Goal: Transaction & Acquisition: Purchase product/service

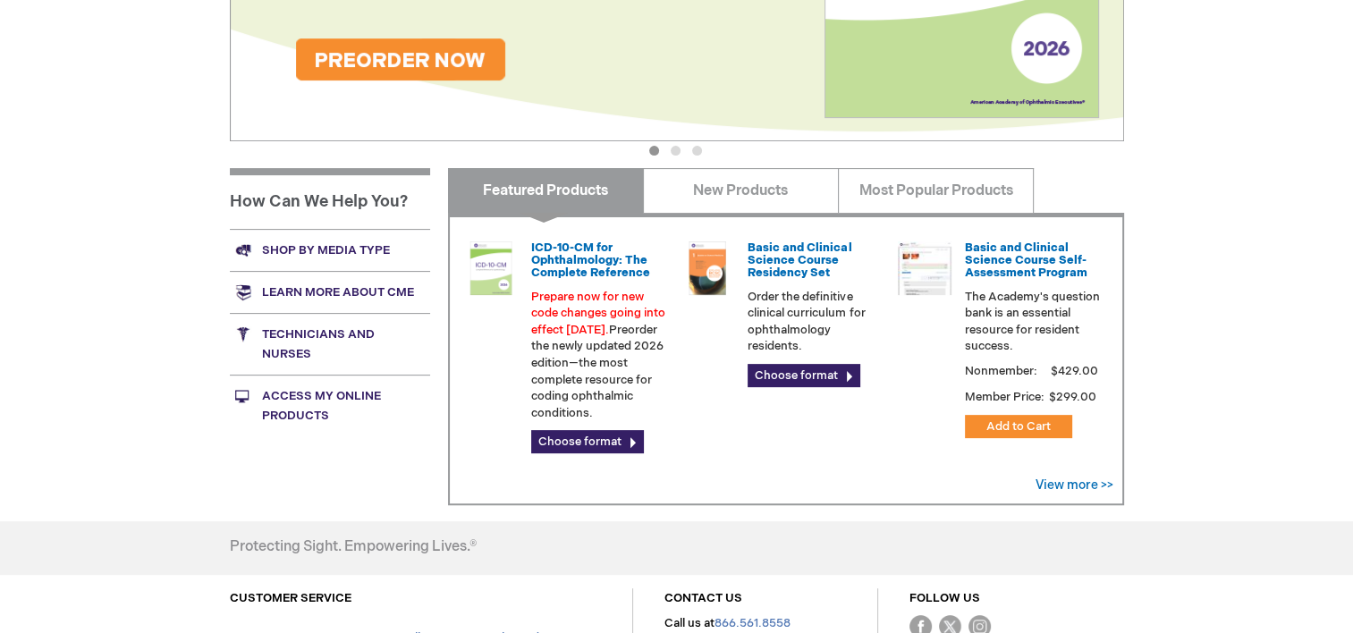
scroll to position [483, 0]
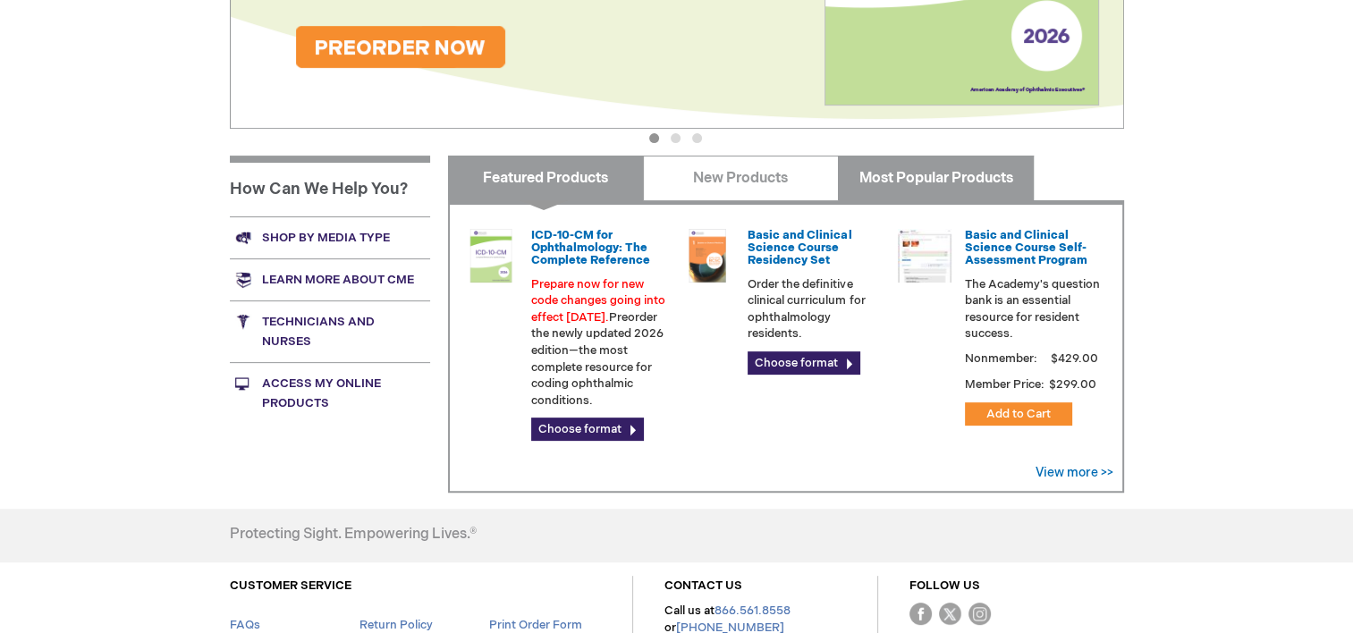
click at [955, 176] on link "Most Popular Products" at bounding box center [936, 178] width 196 height 45
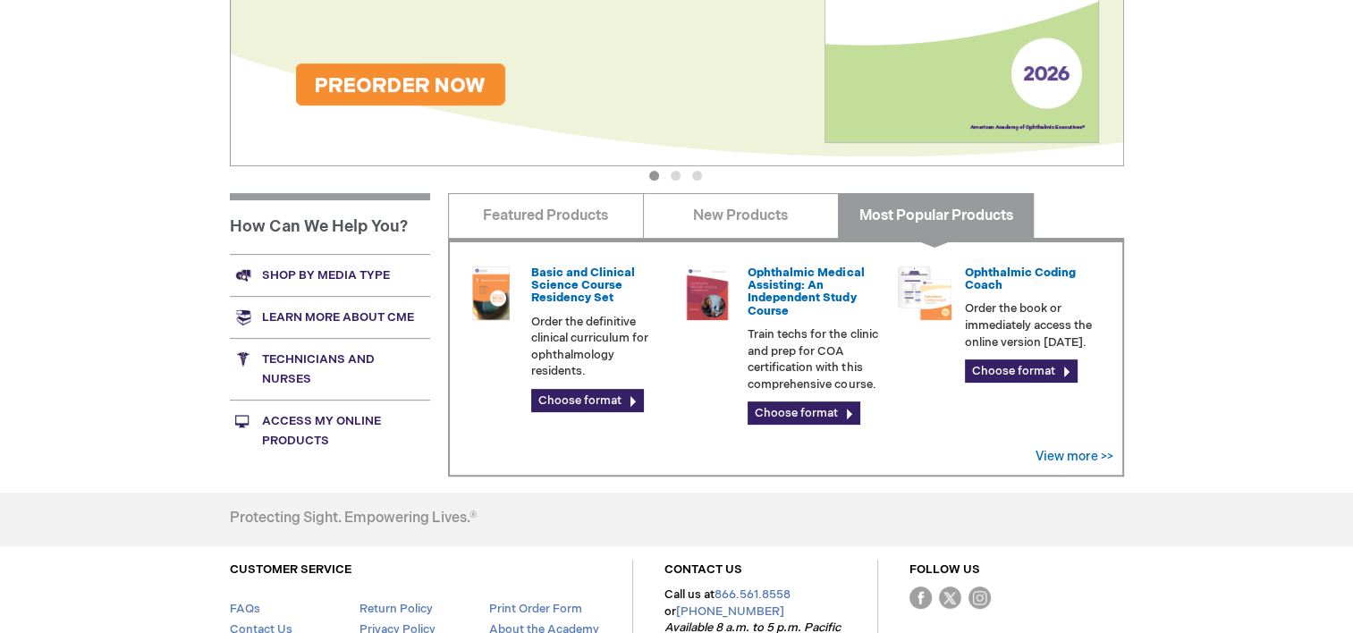
scroll to position [456, 0]
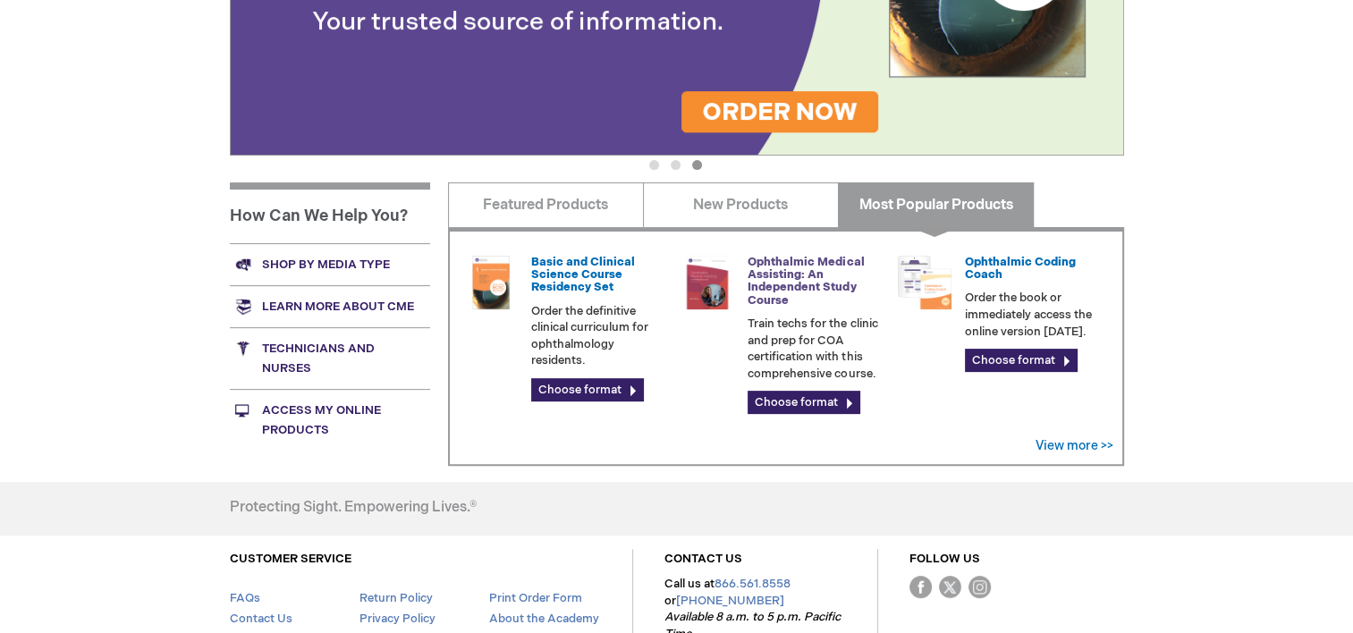
click at [792, 273] on link "Ophthalmic Medical Assisting: An Independent Study Course" at bounding box center [806, 281] width 116 height 53
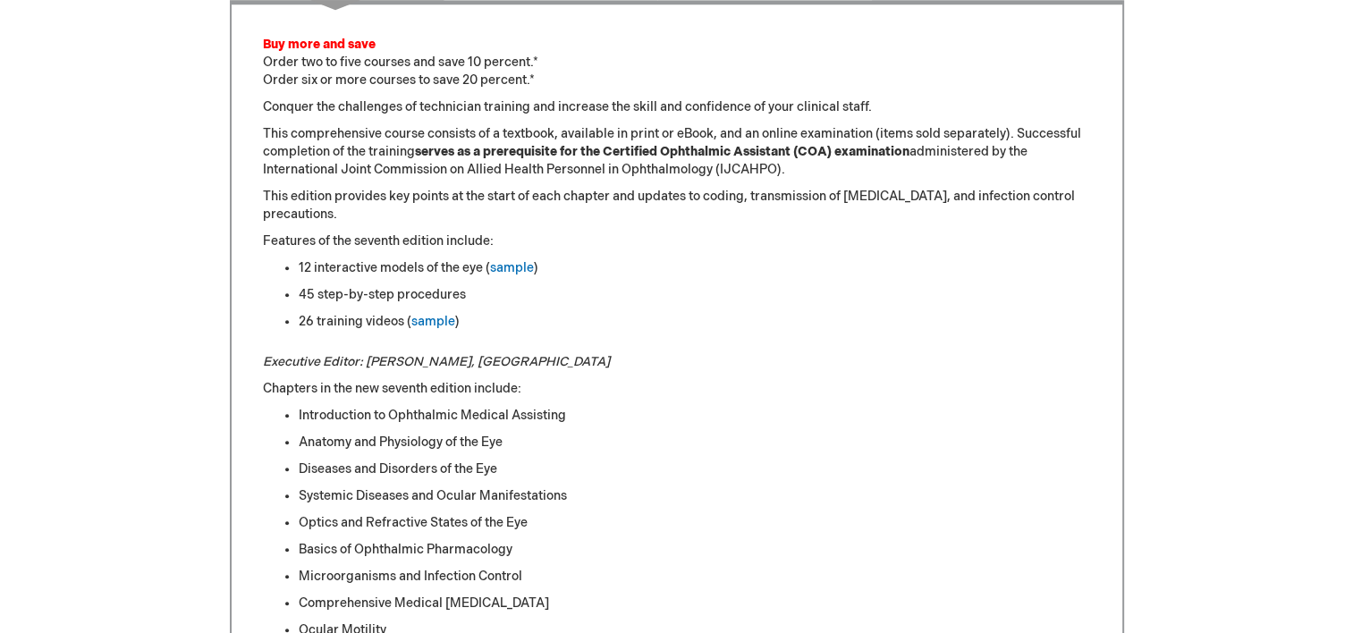
scroll to position [918, 0]
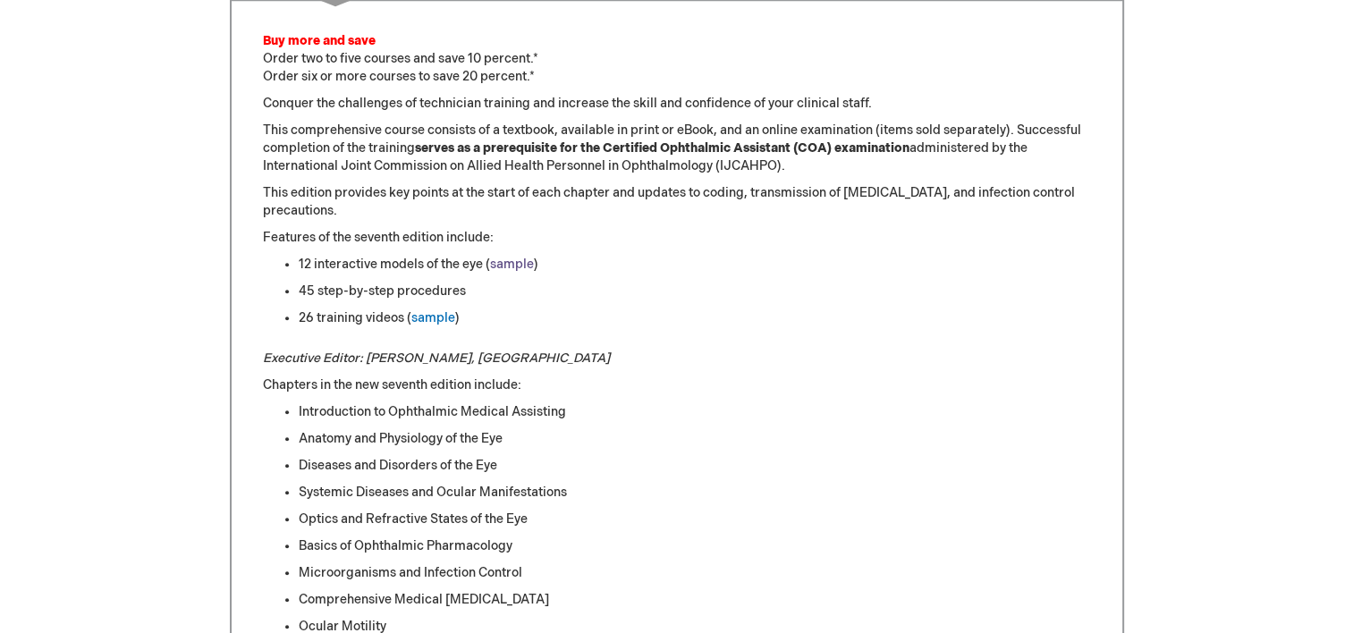
click at [514, 258] on link "sample" at bounding box center [512, 264] width 44 height 15
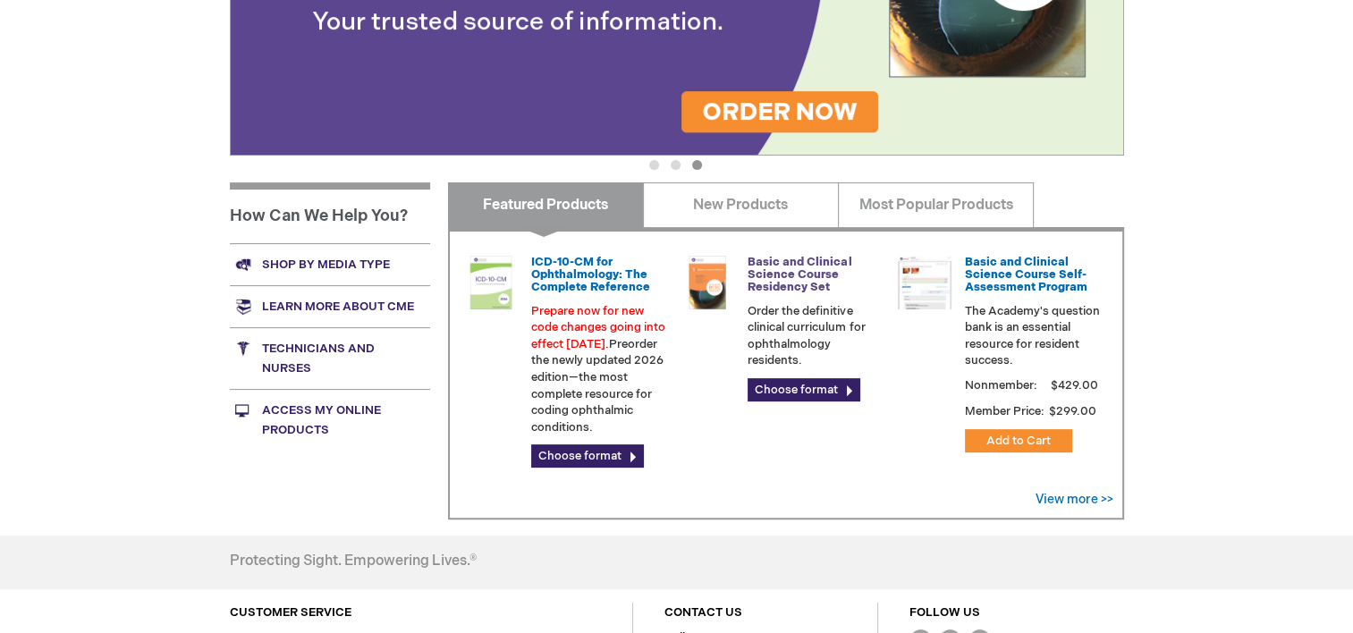
click at [808, 279] on link "Basic and Clinical Science Course Residency Set" at bounding box center [800, 275] width 104 height 40
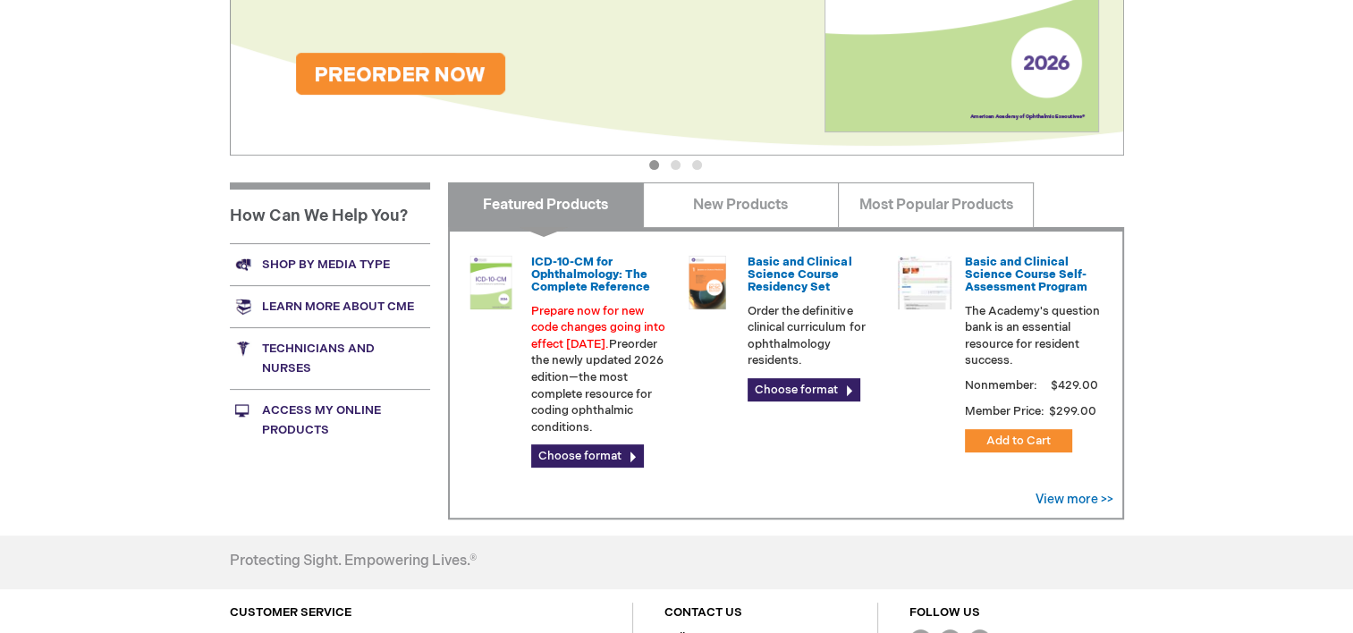
scroll to position [640, 0]
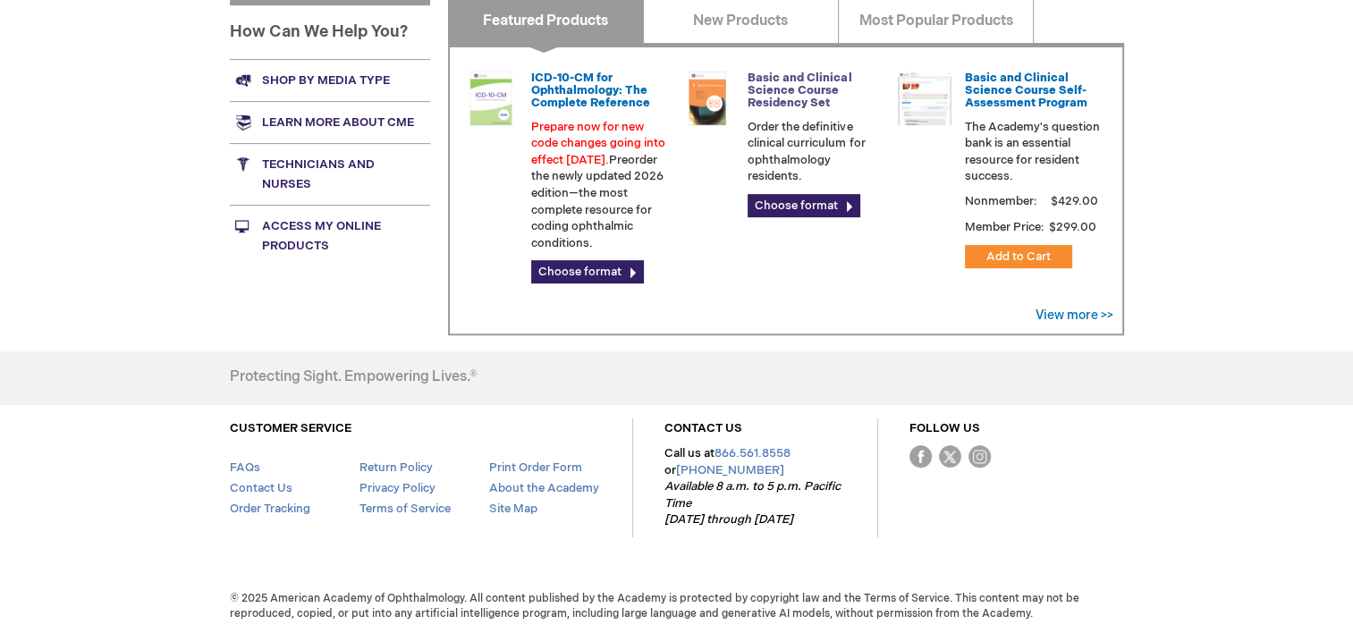
click at [788, 100] on link "Basic and Clinical Science Course Residency Set" at bounding box center [800, 91] width 104 height 40
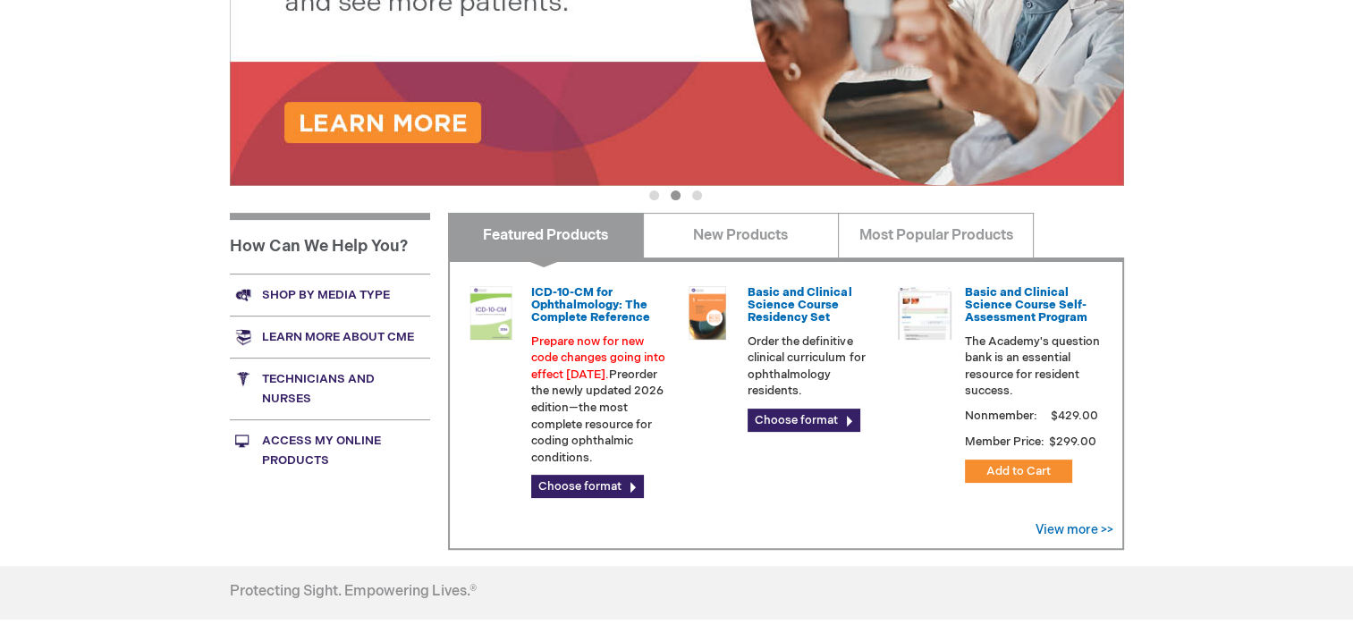
scroll to position [425, 0]
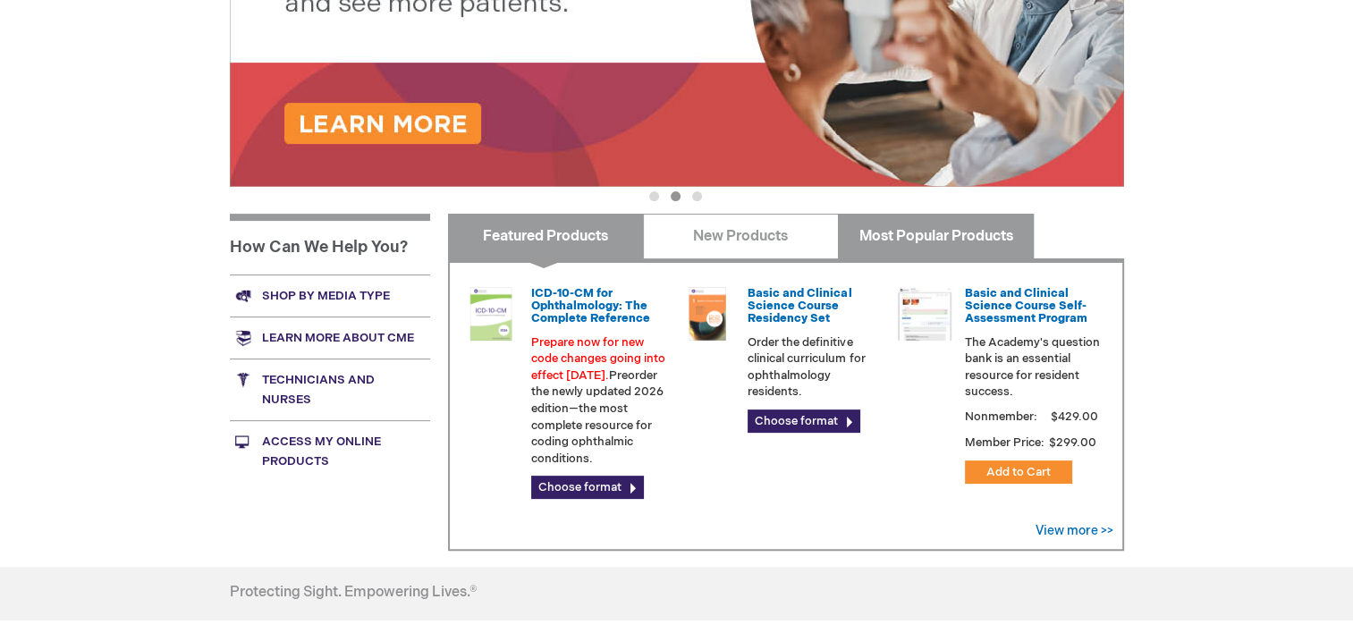
click at [976, 219] on link "Most Popular Products" at bounding box center [936, 236] width 196 height 45
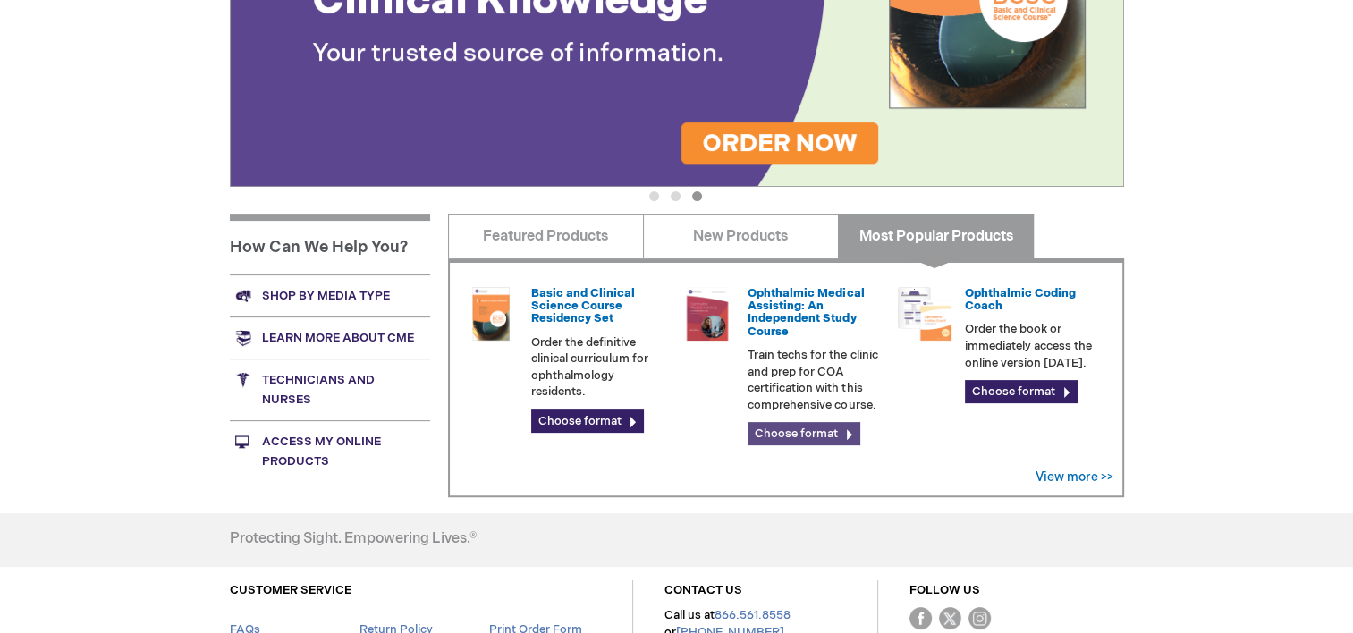
click at [838, 440] on link "Choose format" at bounding box center [804, 433] width 113 height 23
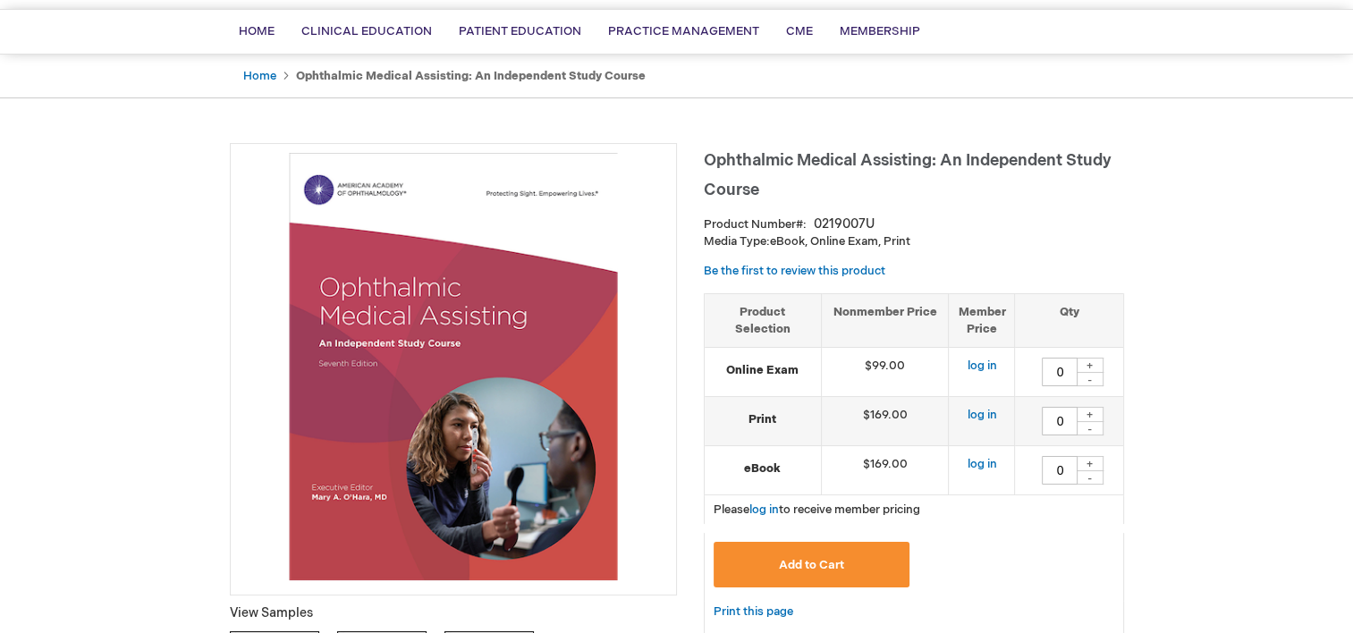
scroll to position [128, 0]
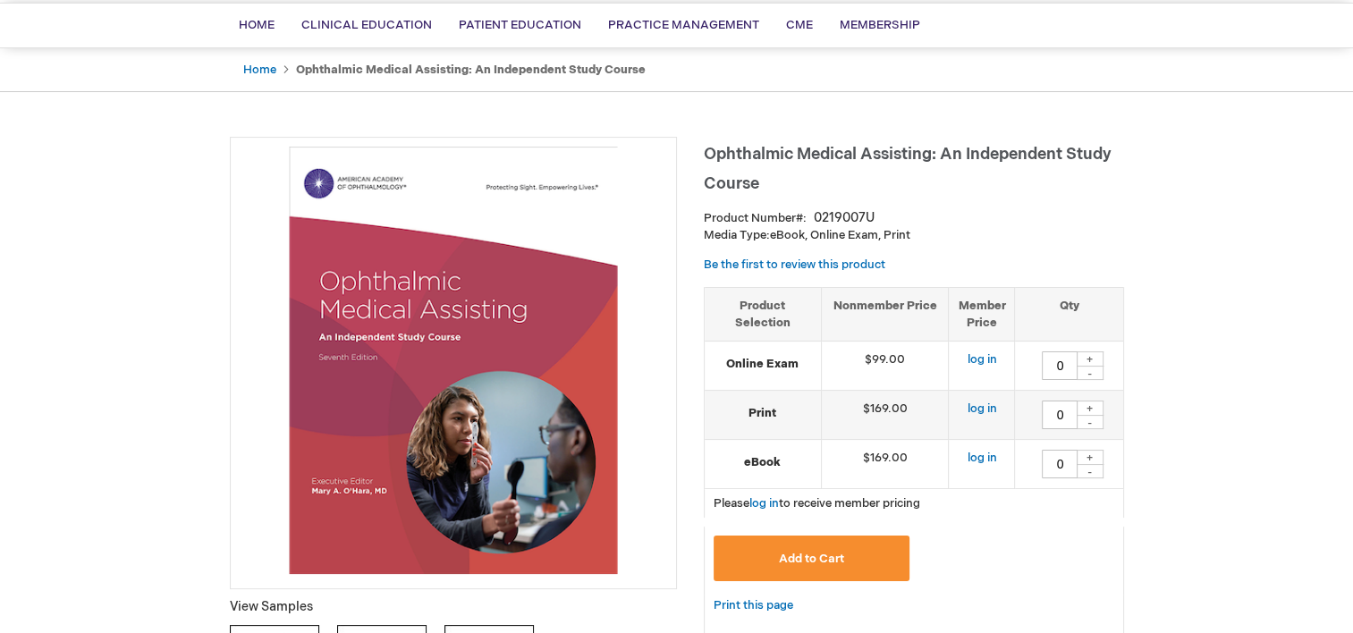
click at [1095, 453] on div "+" at bounding box center [1090, 457] width 27 height 15
type input "1"
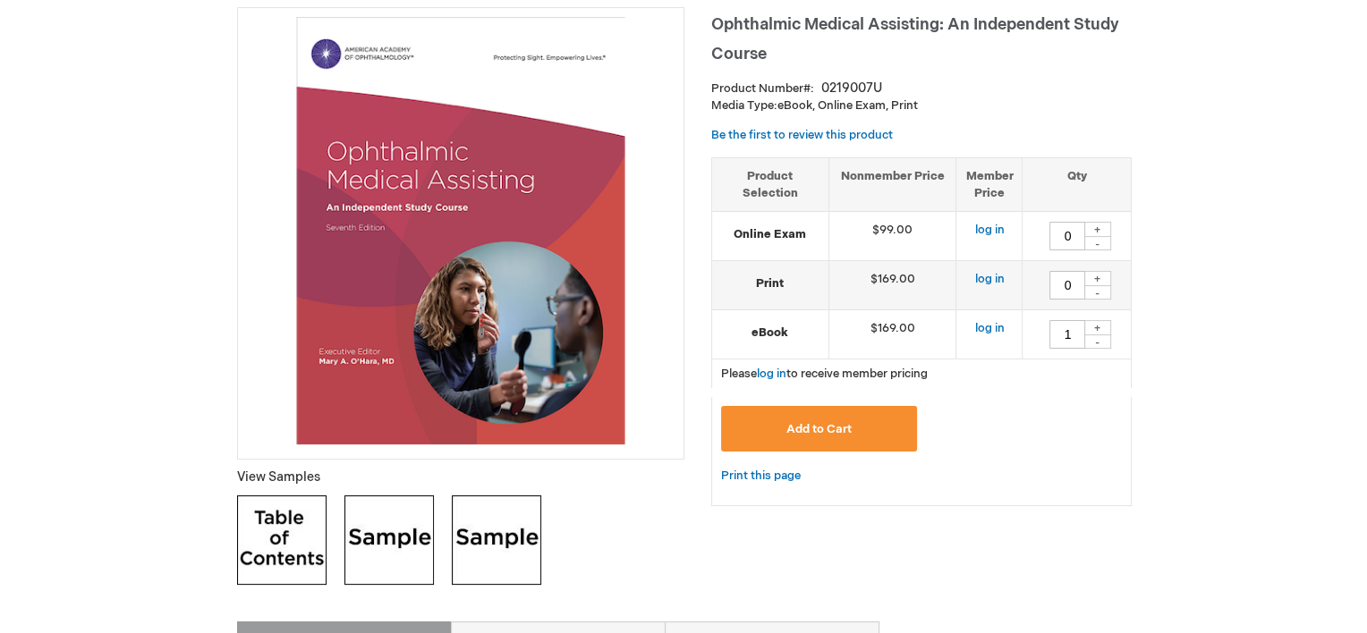
scroll to position [252, 0]
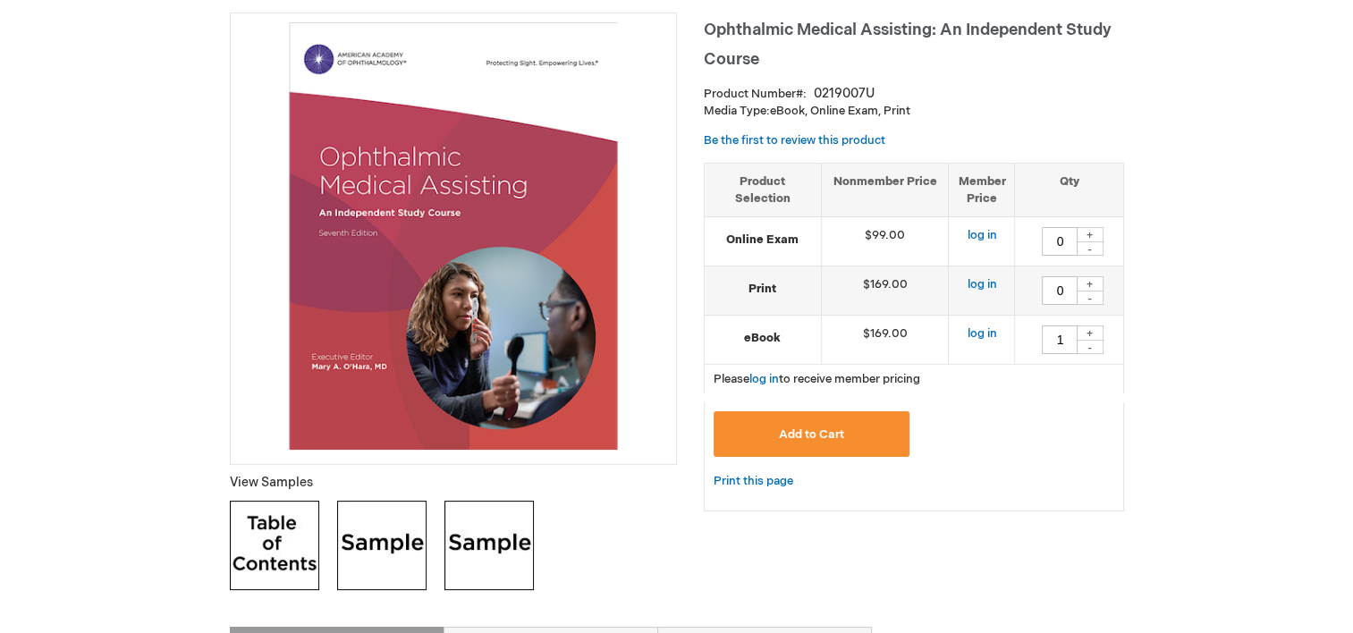
click at [791, 436] on span "Add to Cart" at bounding box center [811, 434] width 65 height 14
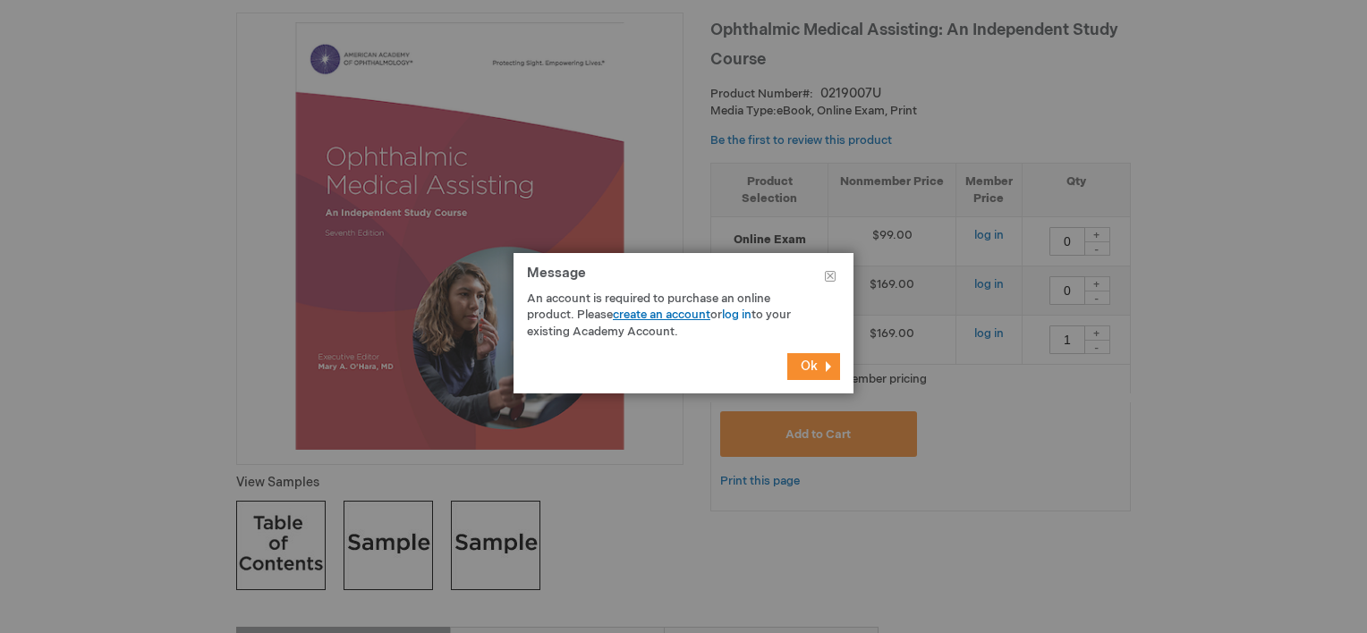
click at [675, 309] on link "create an account" at bounding box center [661, 315] width 97 height 14
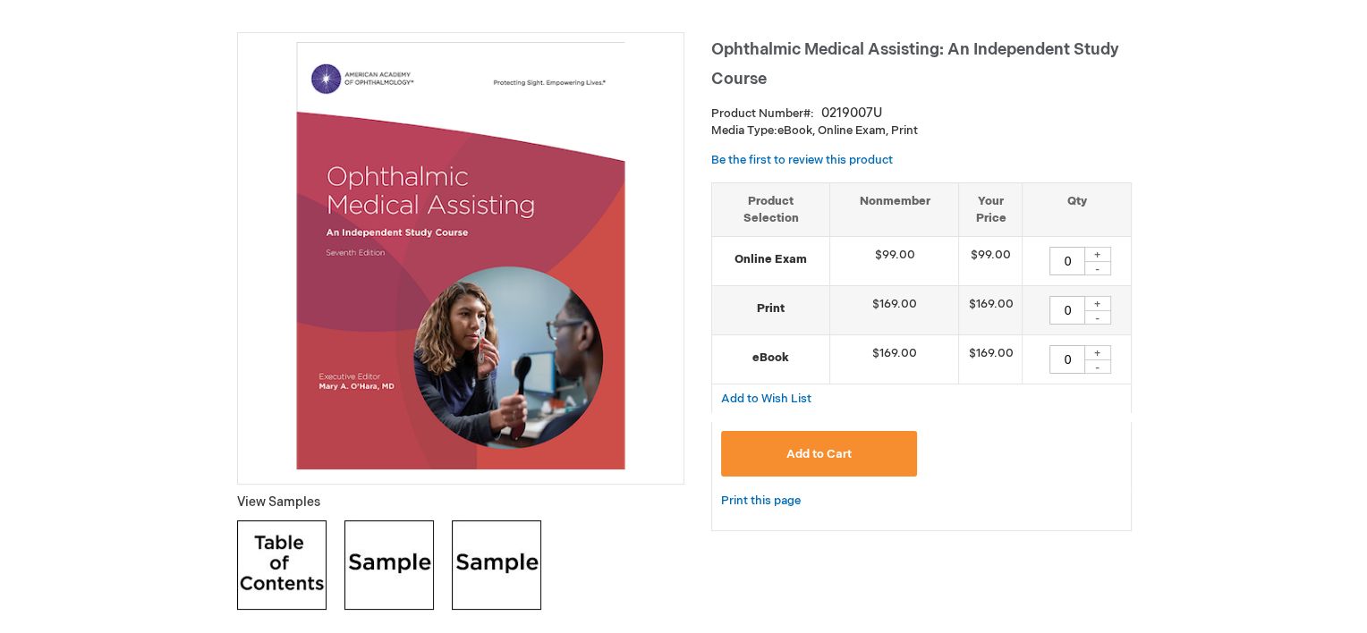
scroll to position [253, 0]
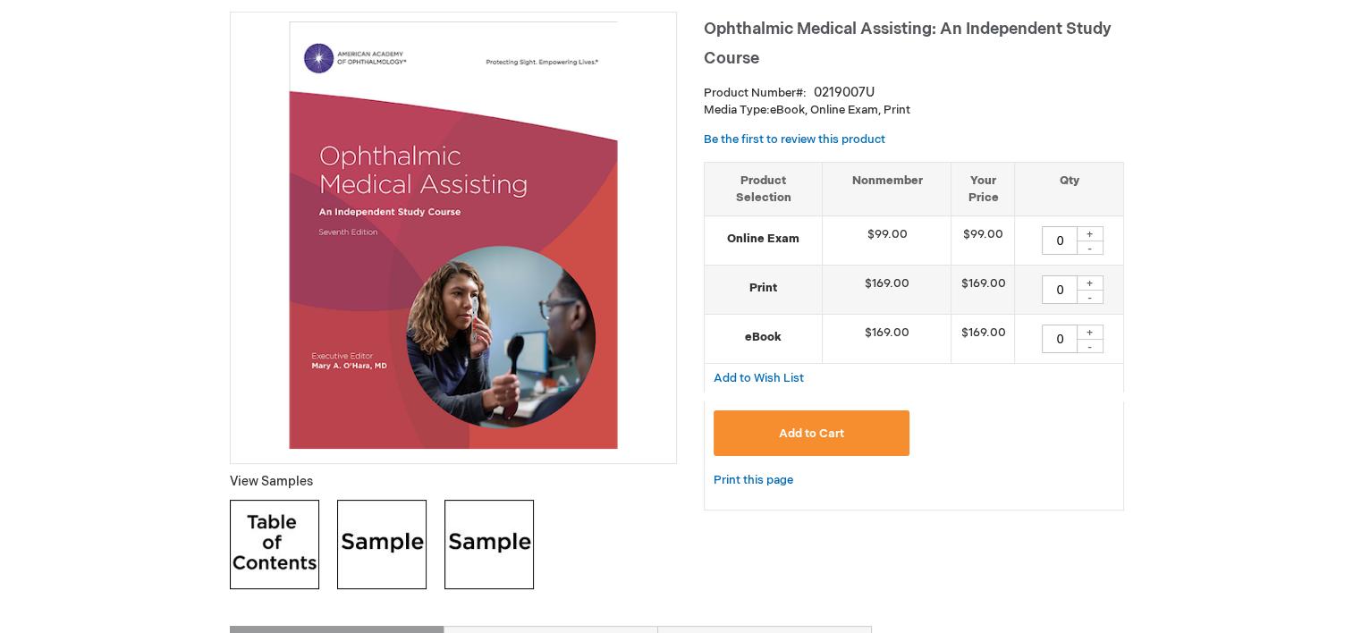
click at [1097, 333] on div "+" at bounding box center [1090, 332] width 27 height 15
type input "1"
click at [817, 431] on span "Add to Cart" at bounding box center [811, 434] width 65 height 14
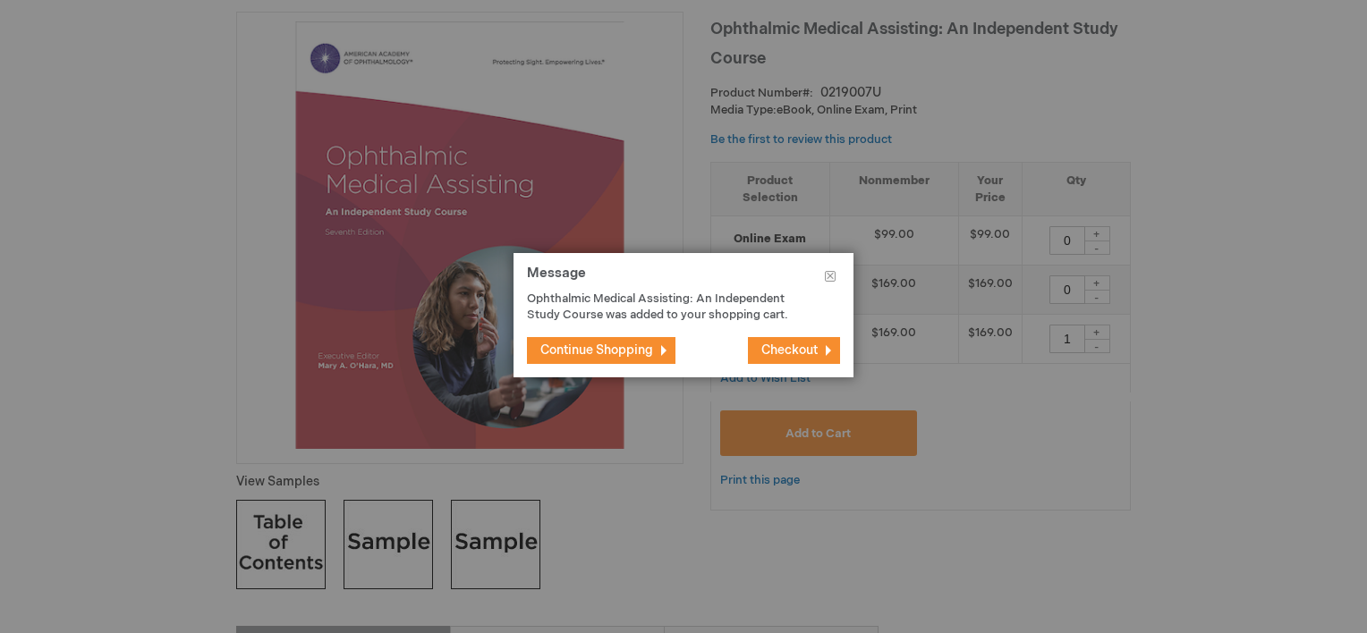
click at [777, 343] on span "Checkout" at bounding box center [789, 350] width 56 height 15
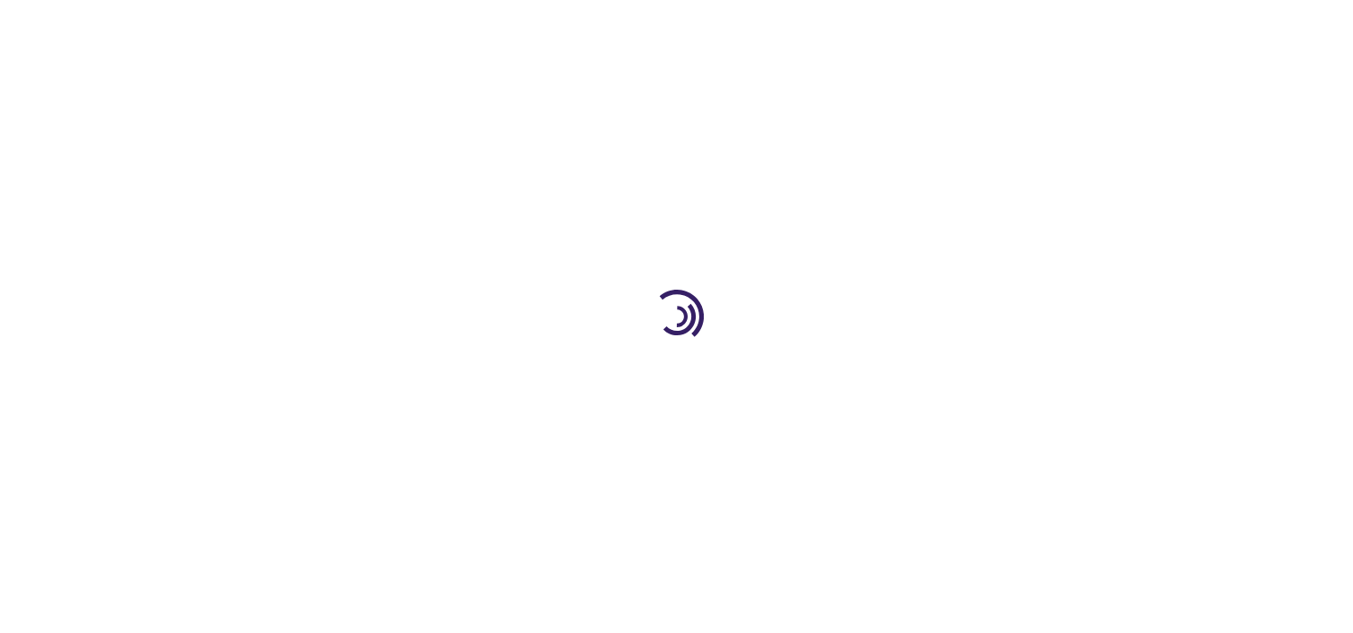
select select "US"
select select "12"
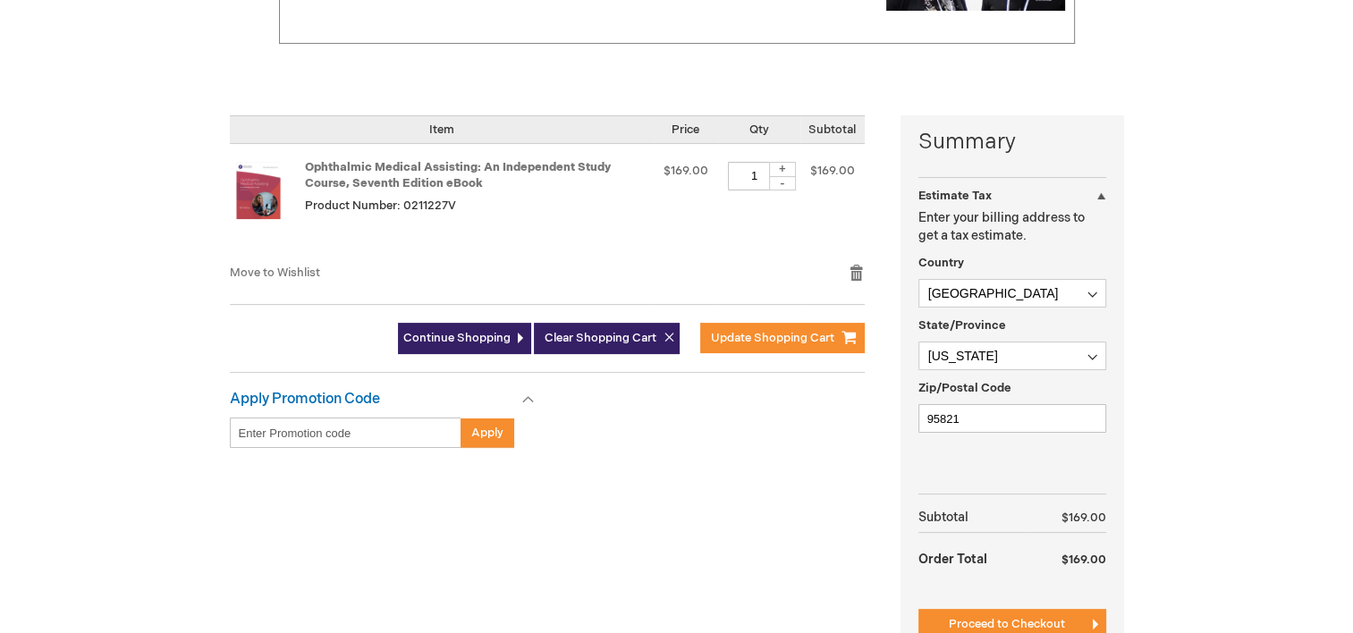
scroll to position [346, 0]
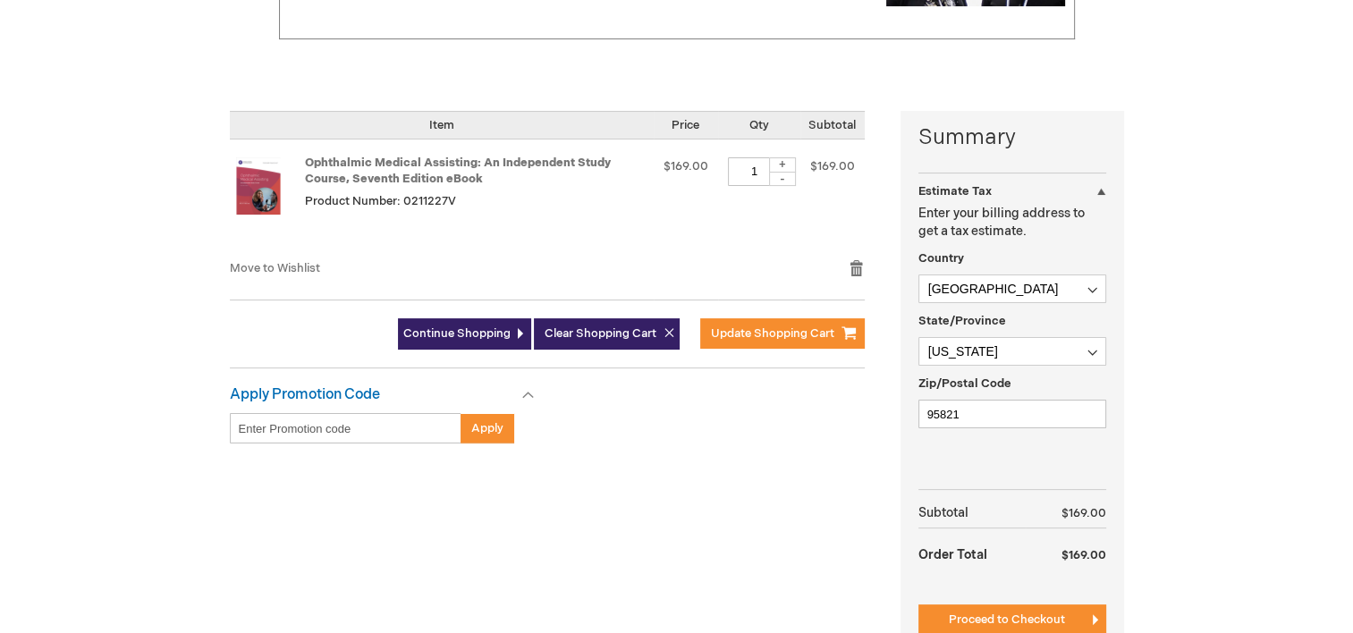
click at [407, 168] on strong "Ophthalmic Medical Assisting: An Independent Study Course, Seventh Edition eBook" at bounding box center [476, 171] width 342 height 33
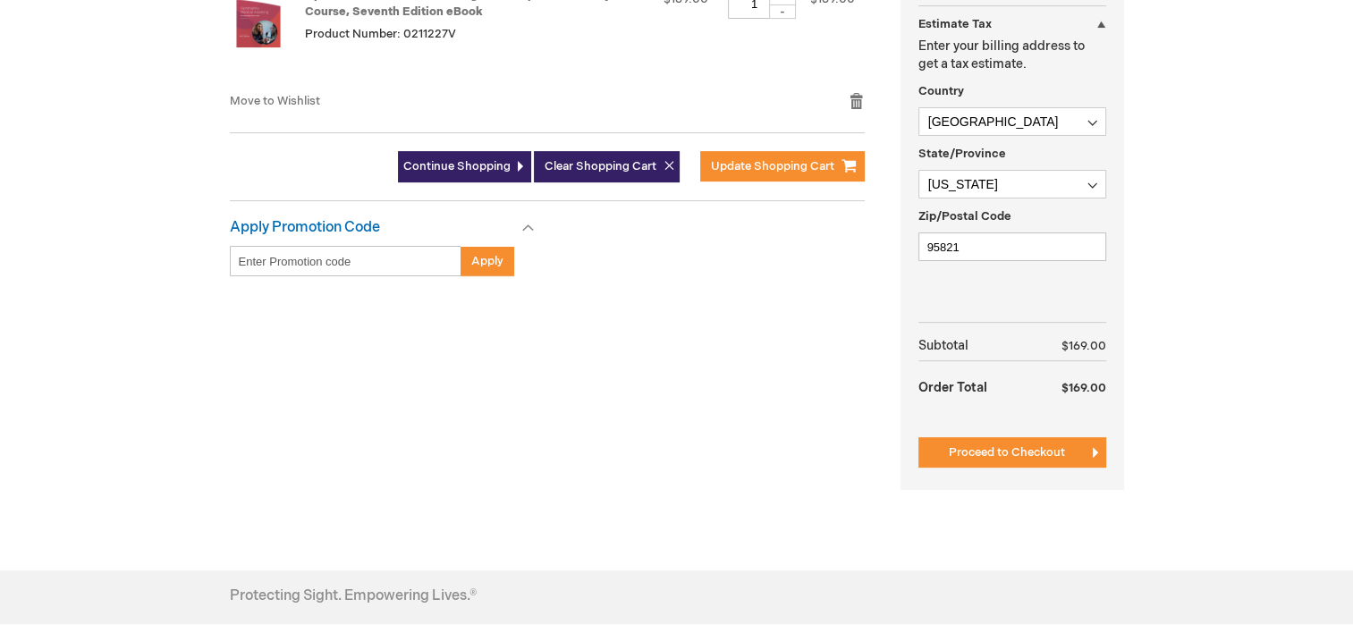
scroll to position [515, 0]
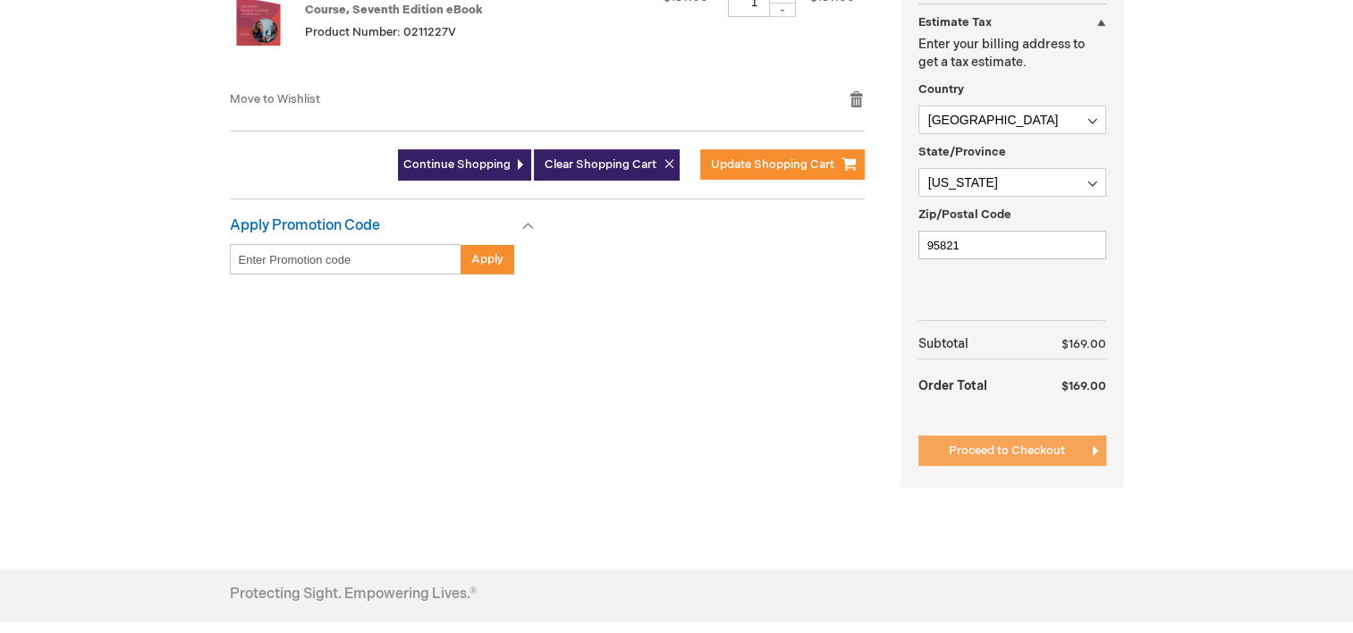
click at [1030, 451] on span "Proceed to Checkout" at bounding box center [1007, 451] width 116 height 14
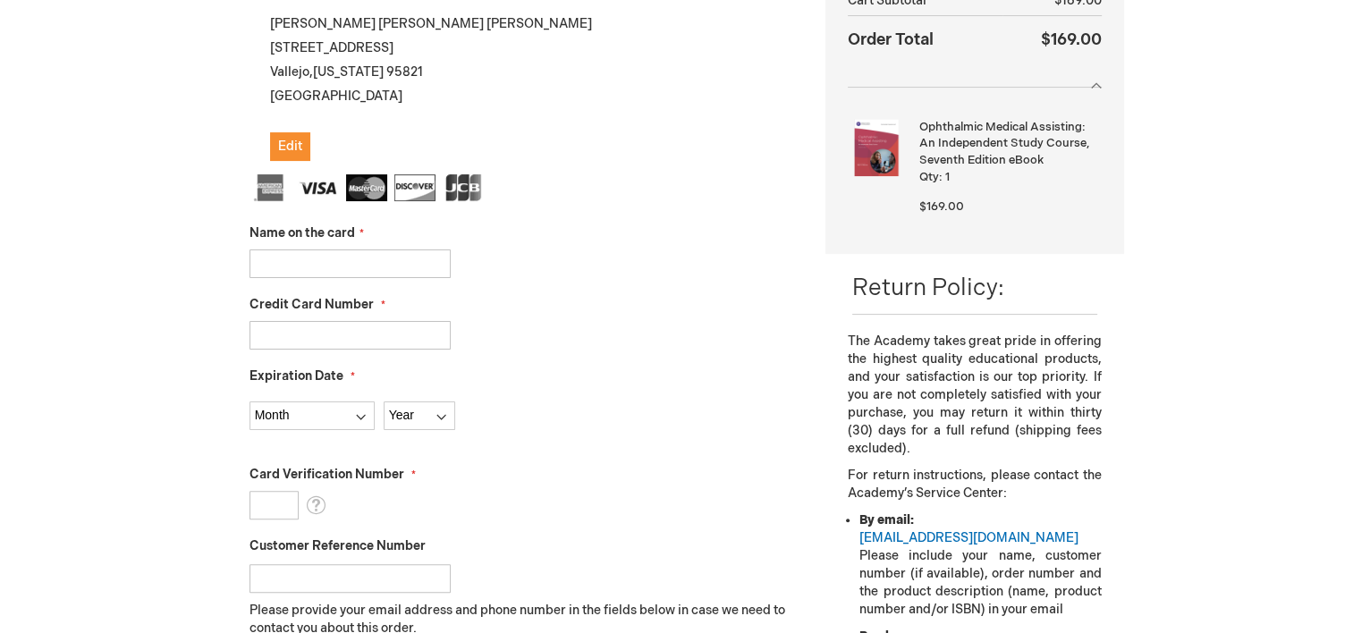
scroll to position [358, 0]
click at [317, 261] on input "Name on the card" at bounding box center [350, 262] width 201 height 29
type input "[PERSON_NAME]"
type input "[CREDIT_CARD_NUMBER]"
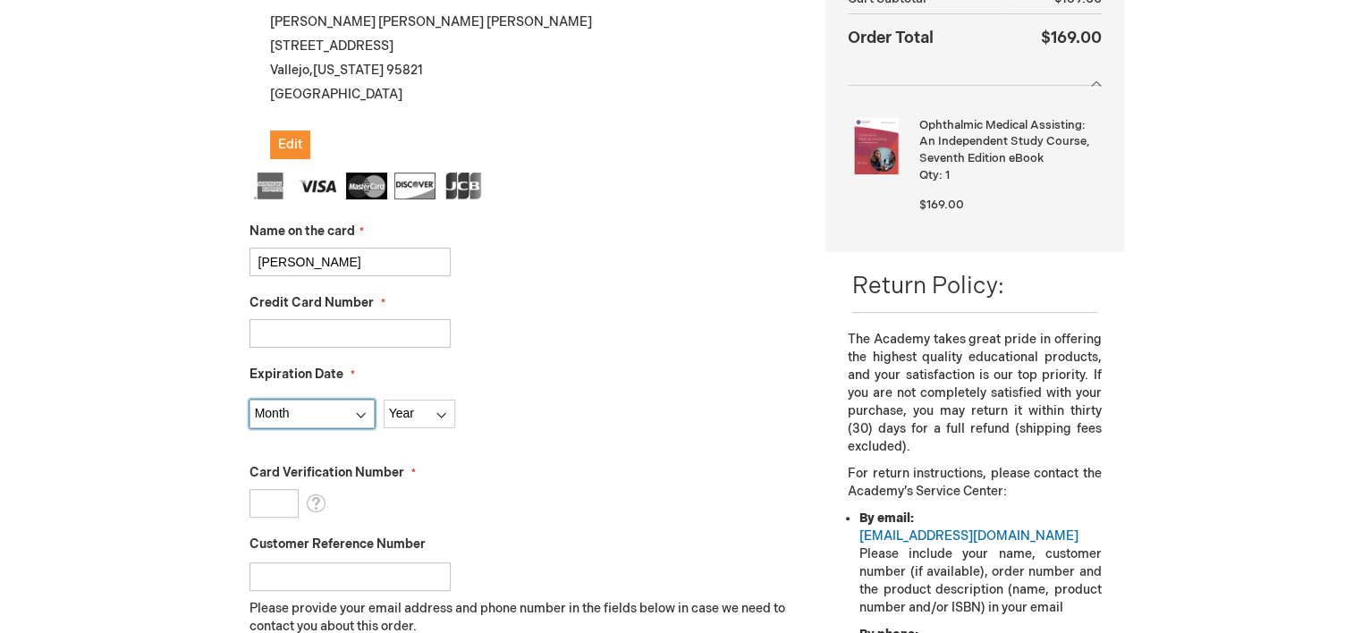
select select "5"
select select "2029"
type input "507"
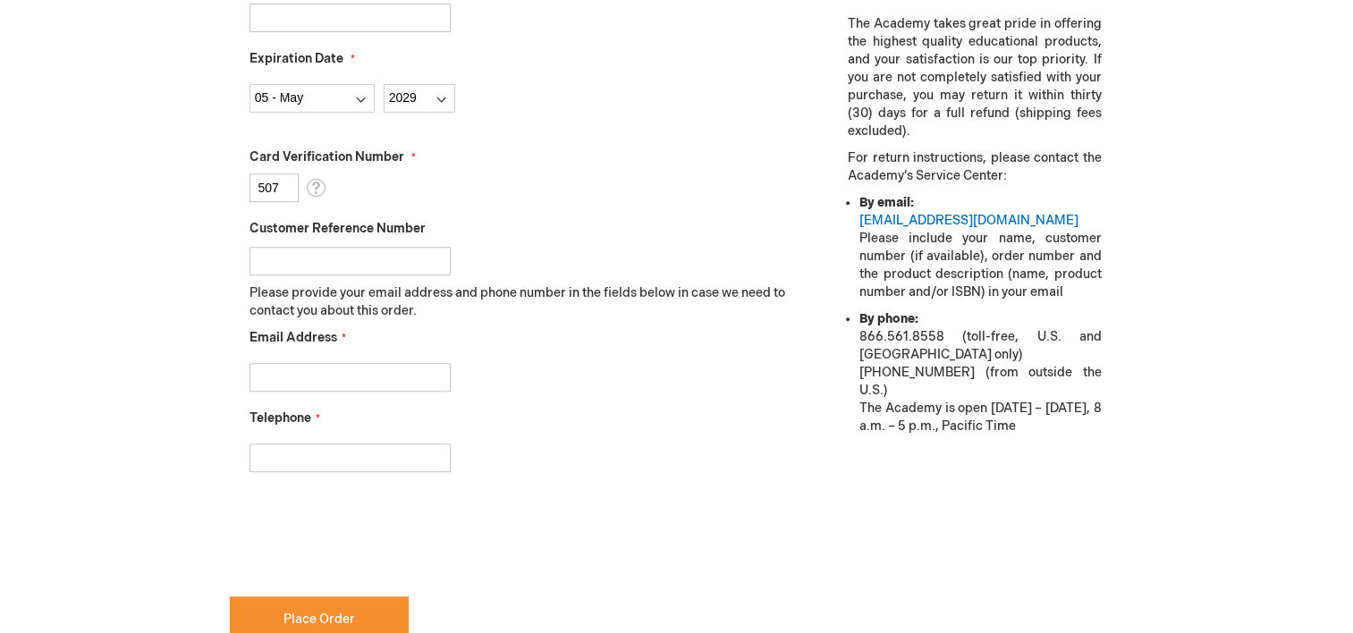
scroll to position [674, 0]
click at [351, 362] on input "Email Address" at bounding box center [350, 376] width 201 height 29
type input "Kimharvey898@gmail.com"
type input "7073440762"
checkbox input "true"
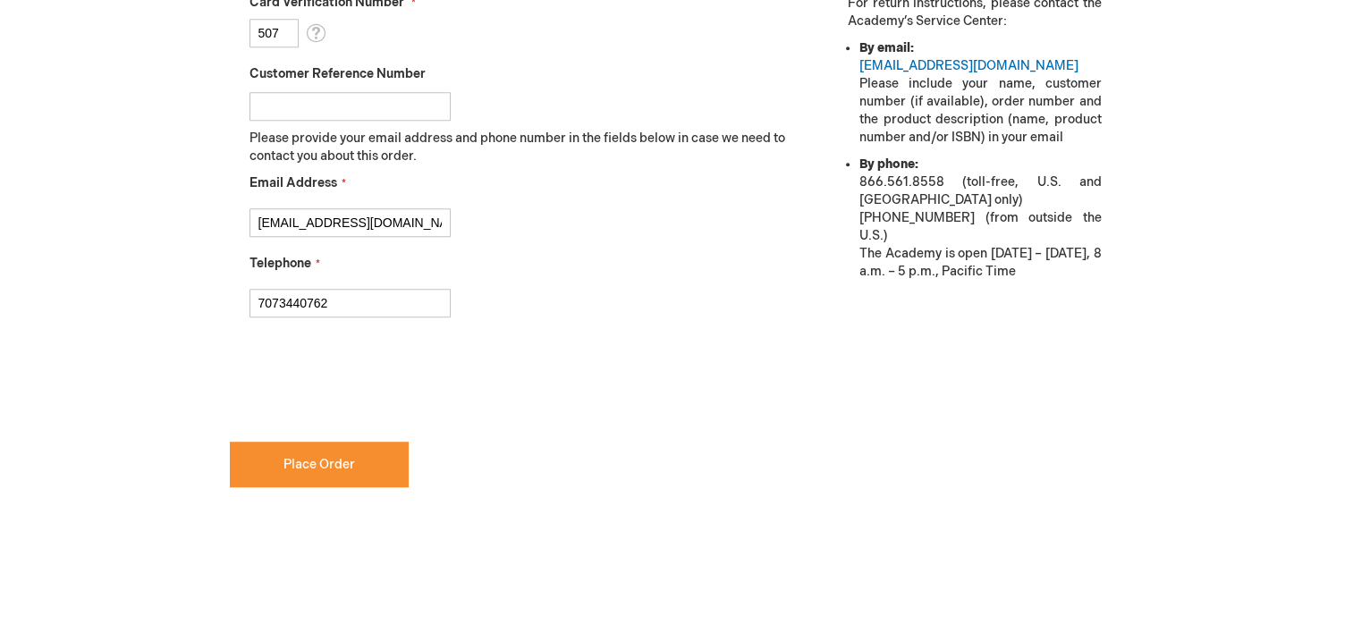
scroll to position [824, 0]
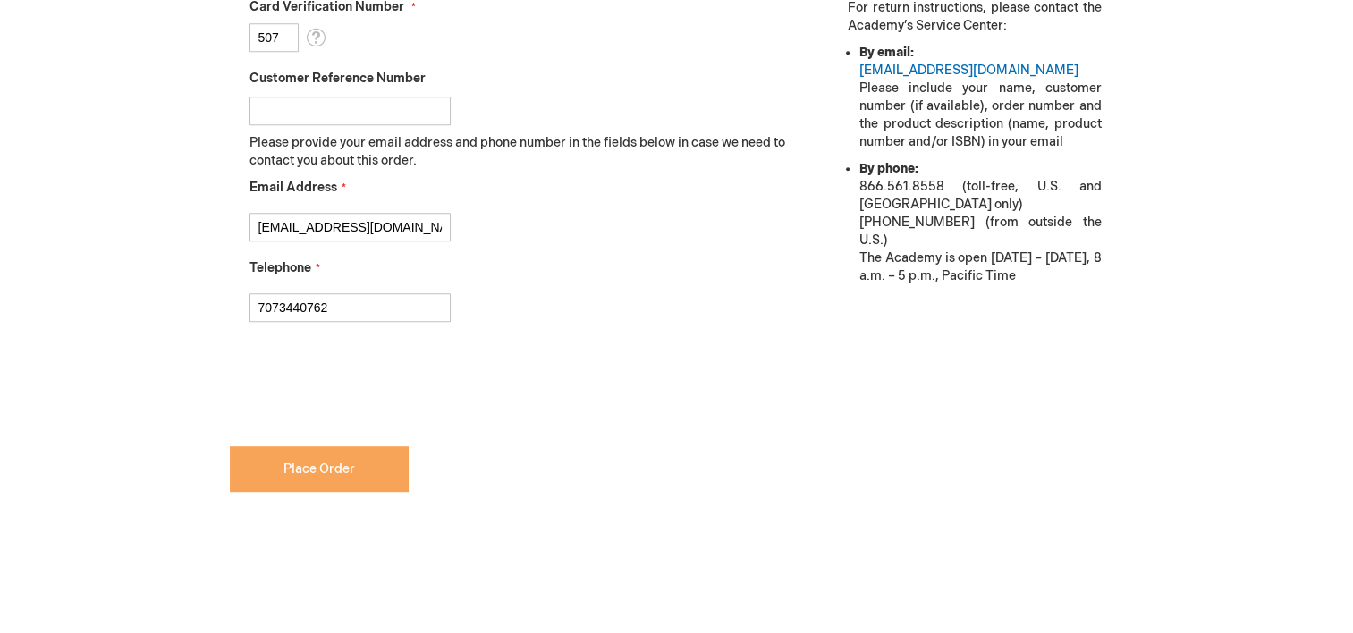
click at [343, 478] on button "Place Order" at bounding box center [319, 469] width 179 height 46
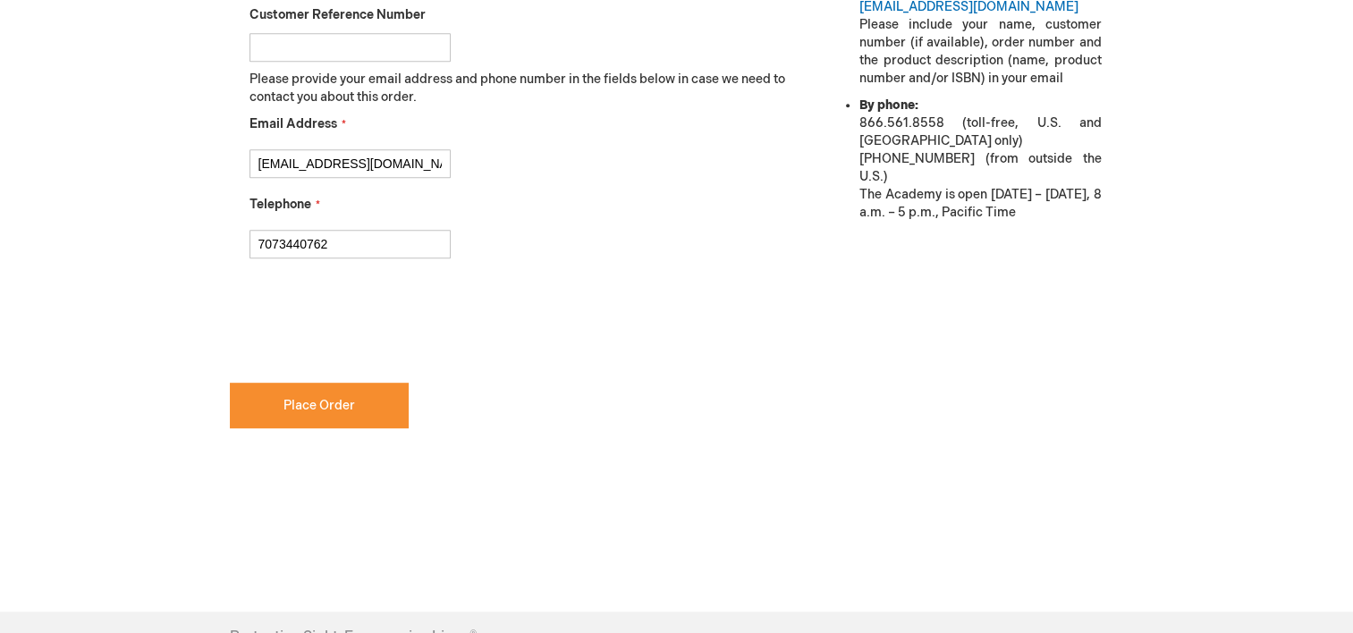
scroll to position [923, 0]
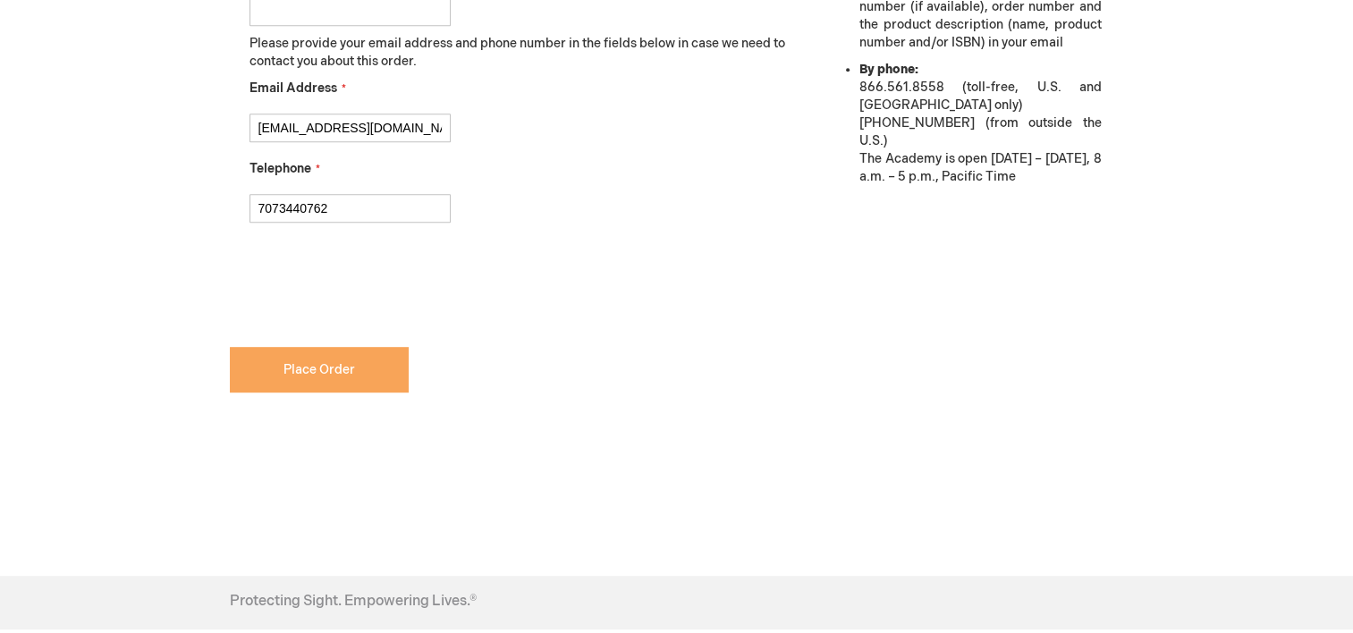
click at [341, 371] on span "Place Order" at bounding box center [320, 369] width 72 height 15
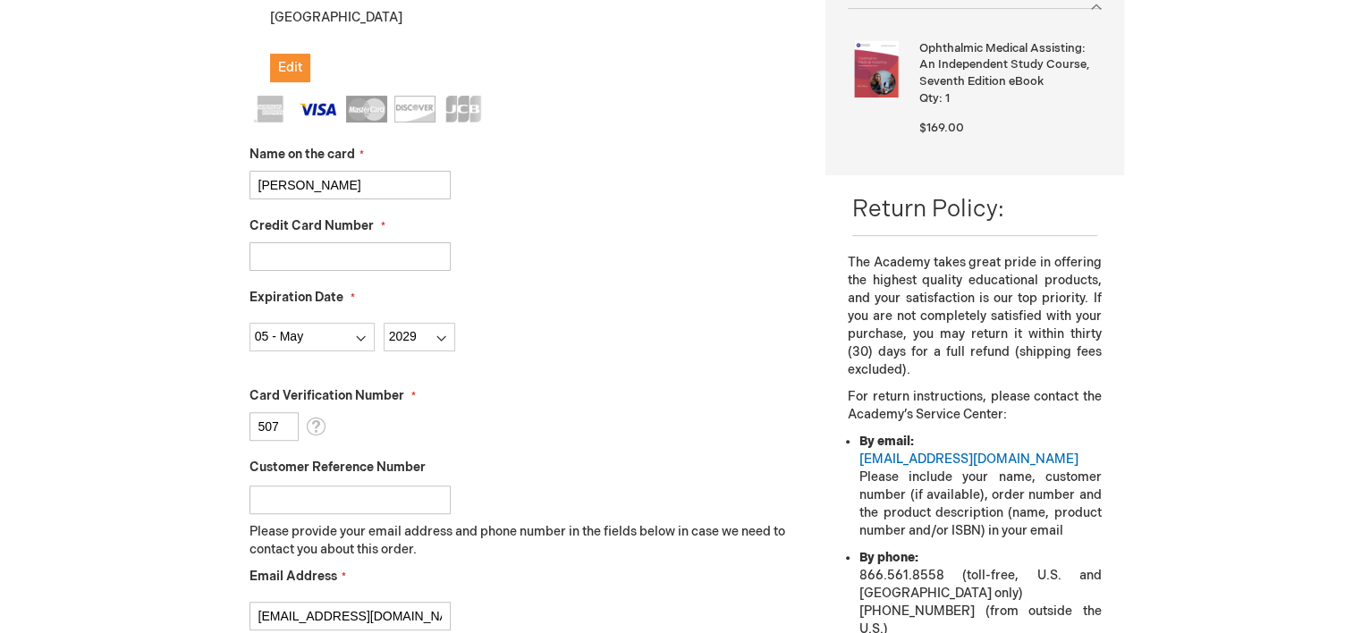
scroll to position [433, 0]
click at [307, 181] on input "[PERSON_NAME]" at bounding box center [350, 187] width 201 height 29
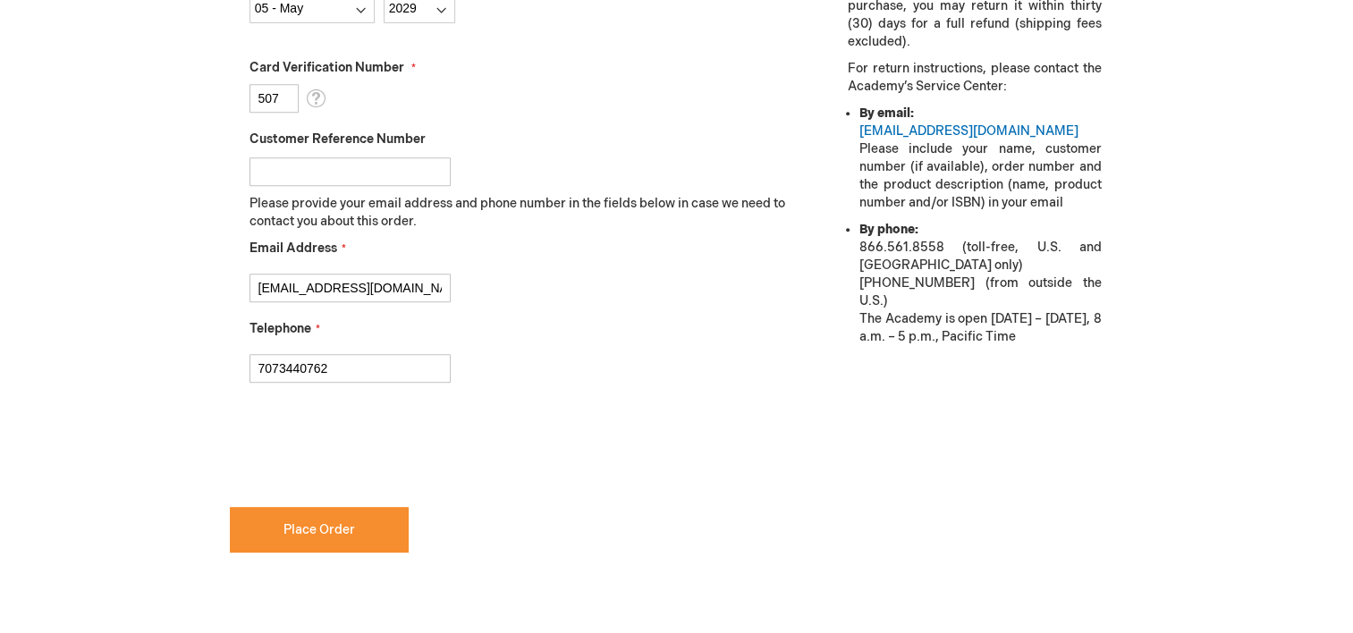
scroll to position [764, 0]
type input "Kimberly M Harvey"
click at [347, 529] on span "Place Order" at bounding box center [320, 528] width 72 height 15
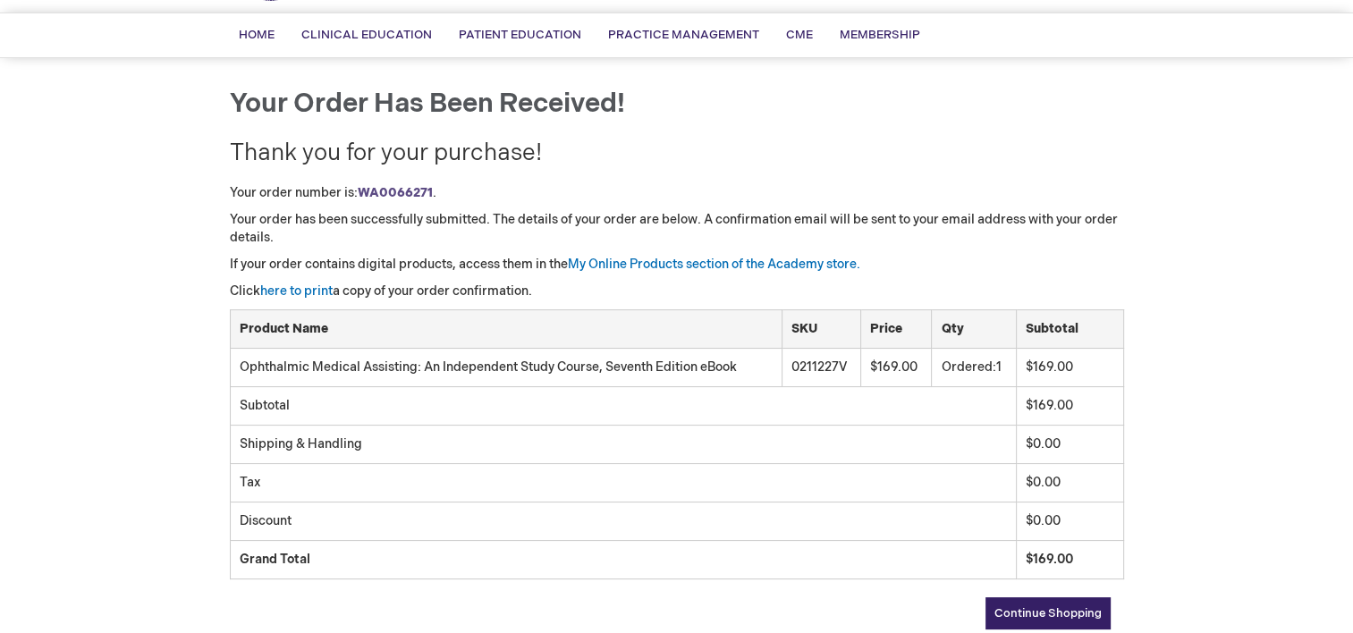
scroll to position [113, 0]
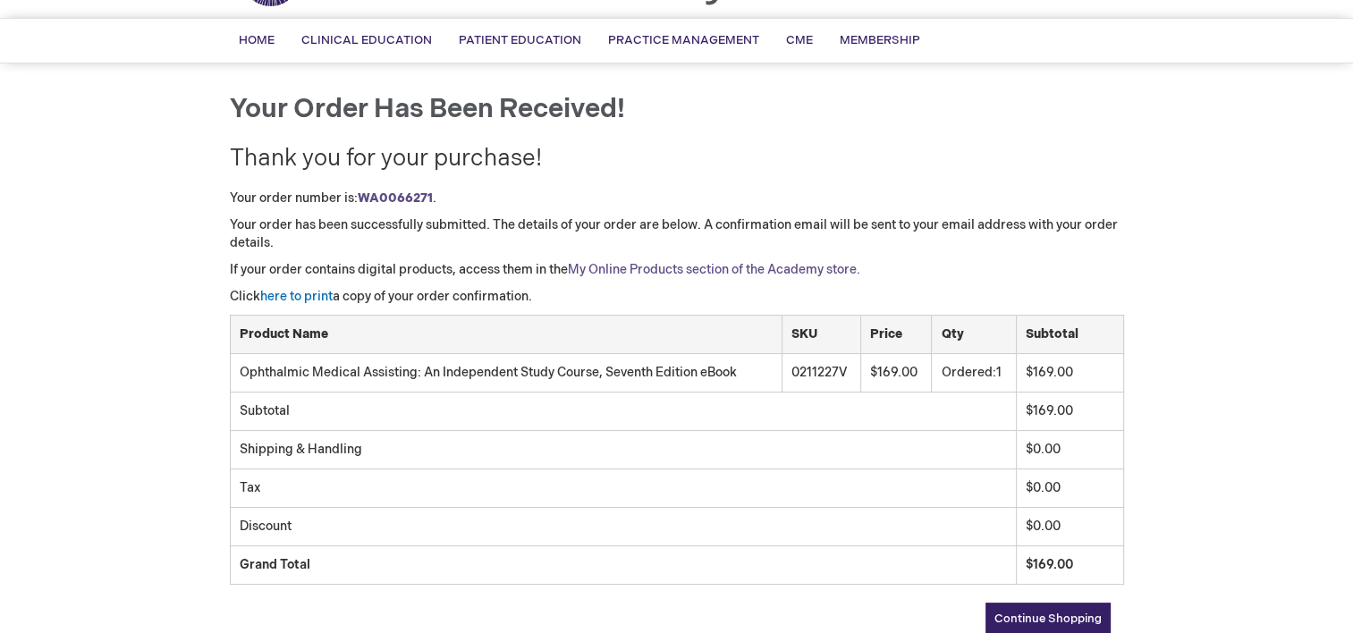
click at [653, 268] on link "My Online Products section of the Academy store." at bounding box center [714, 269] width 292 height 15
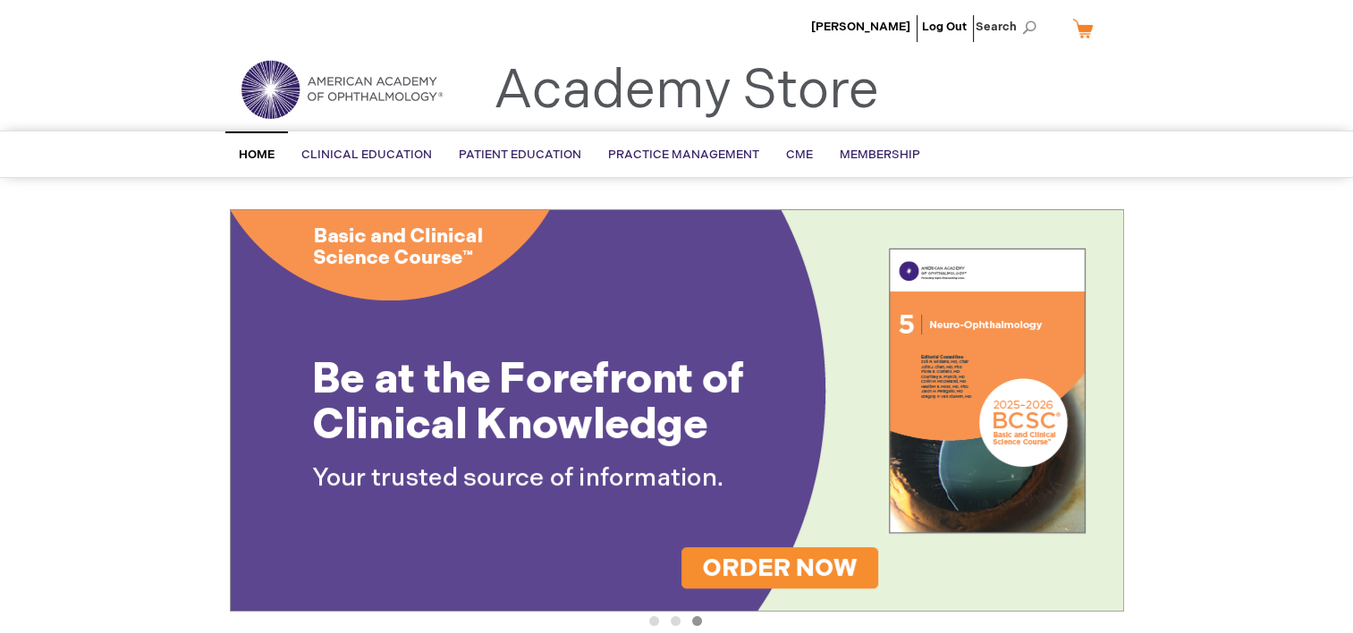
click at [1089, 27] on link "My Cart" at bounding box center [1090, 28] width 43 height 31
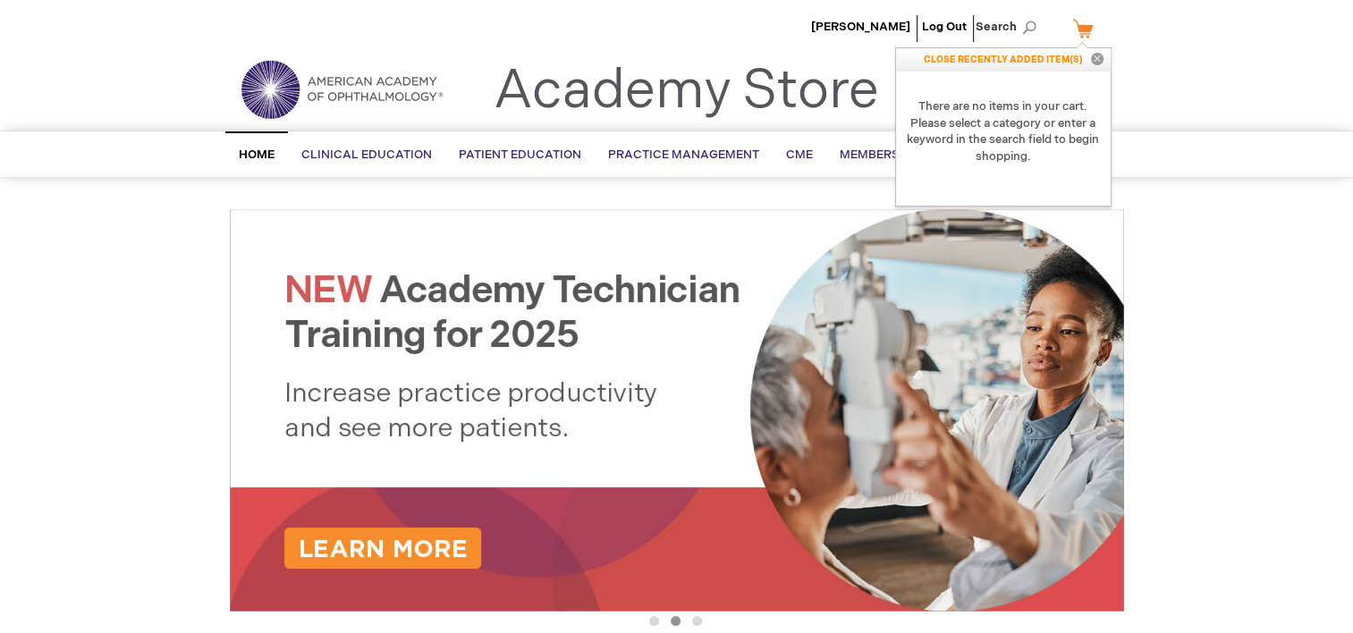
click at [783, 38] on ul "Kimberly Harvey Log Out Search" at bounding box center [676, 31] width 921 height 63
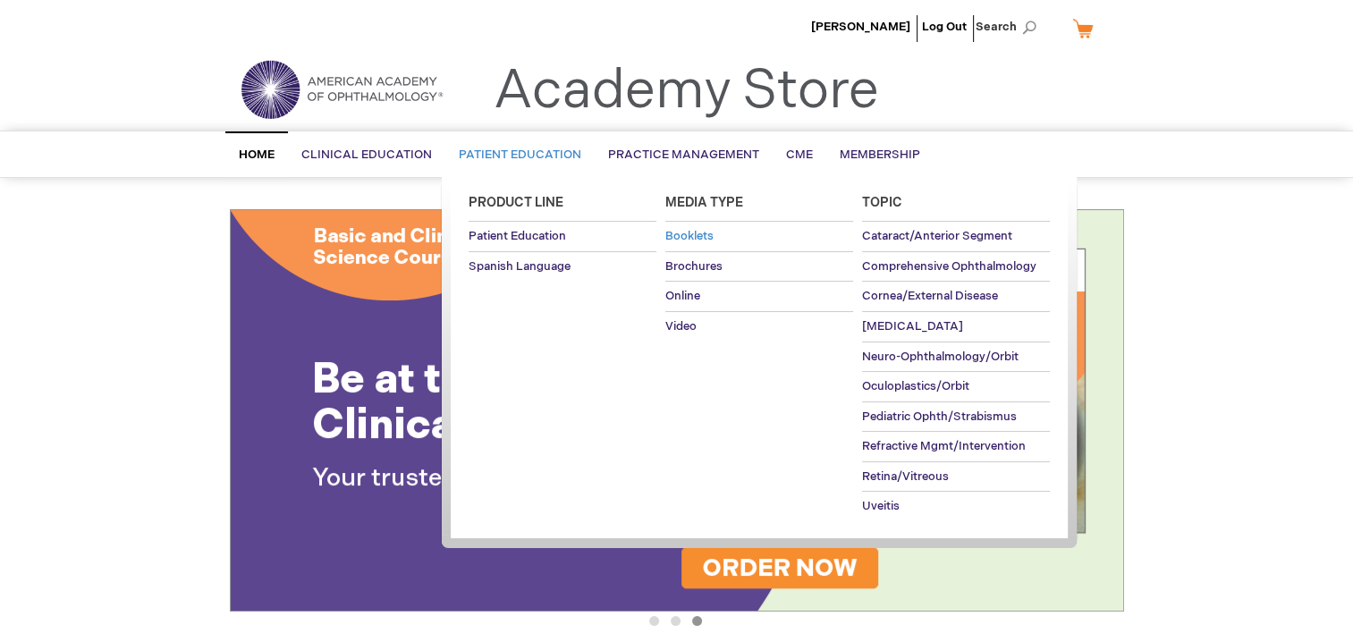
click at [715, 237] on link "Booklets" at bounding box center [759, 237] width 188 height 30
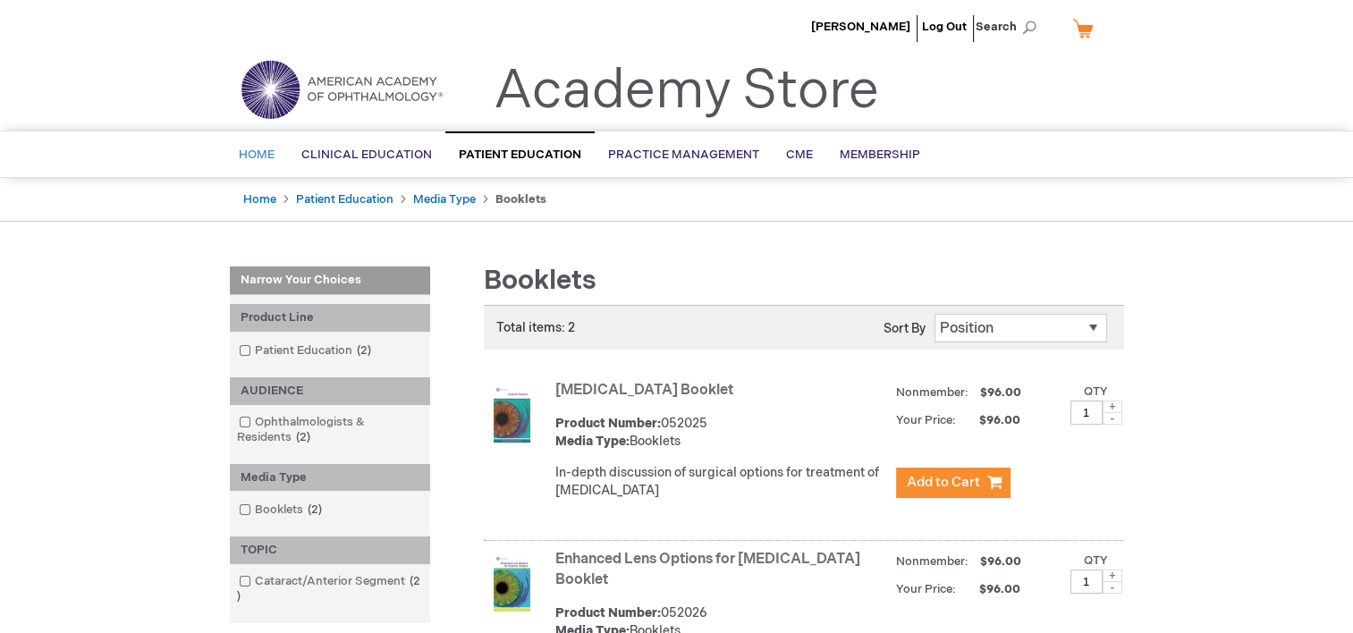
click at [268, 148] on span "Home" at bounding box center [257, 155] width 36 height 14
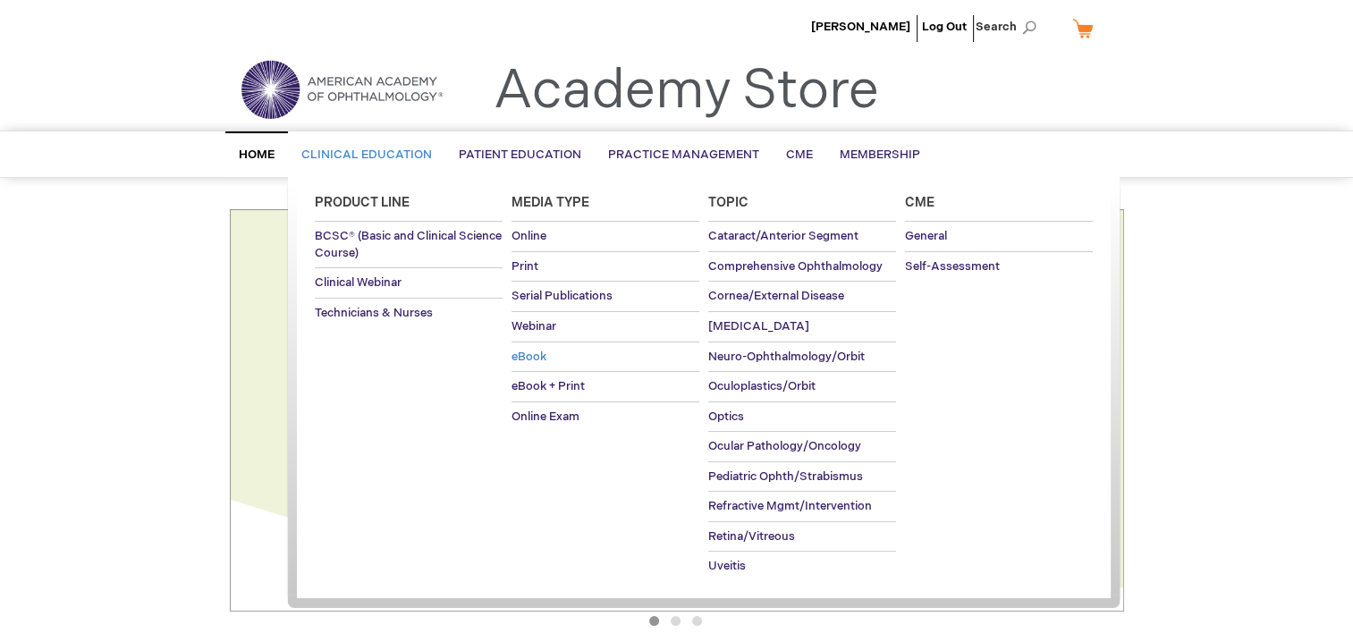
click at [535, 351] on span "eBook" at bounding box center [529, 357] width 35 height 14
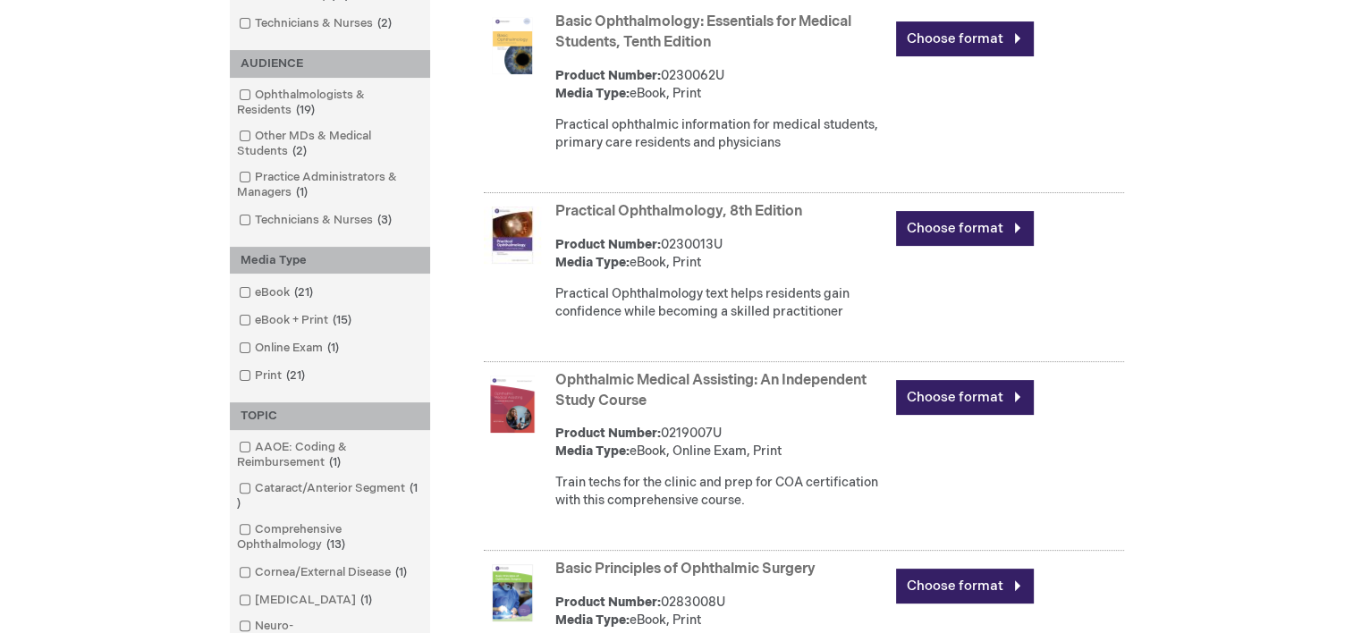
scroll to position [374, 0]
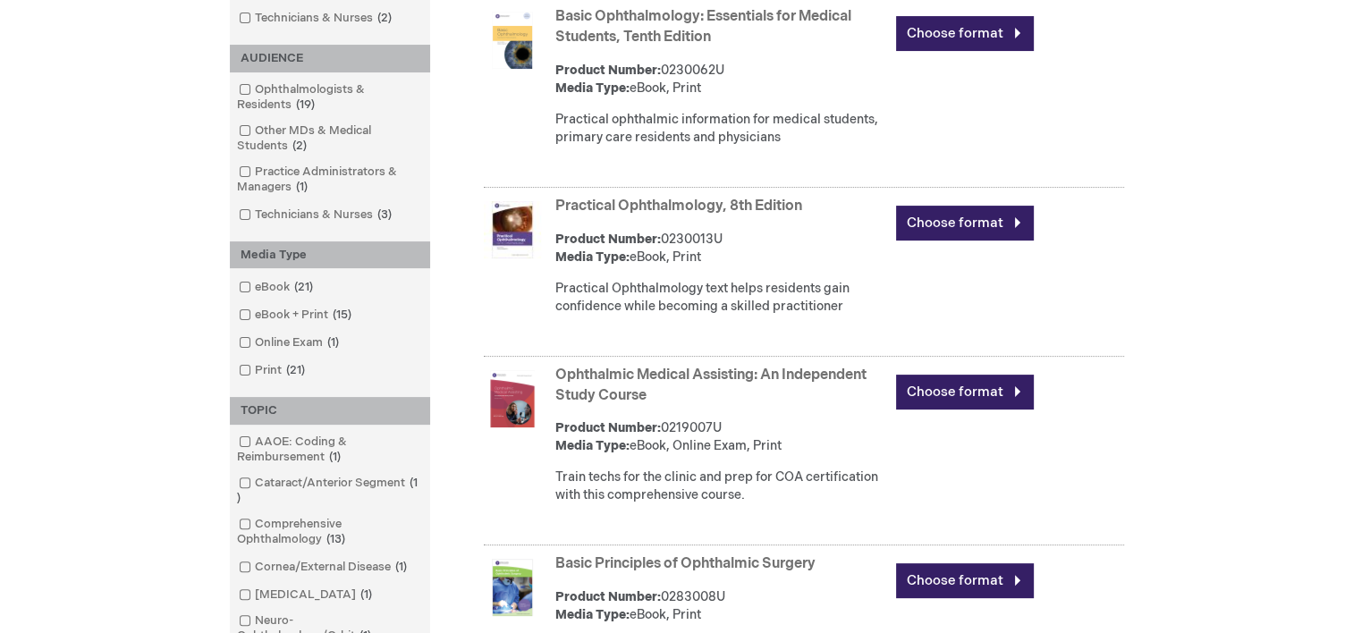
click at [608, 372] on link "Ophthalmic Medical Assisting: An Independent Study Course" at bounding box center [710, 386] width 311 height 38
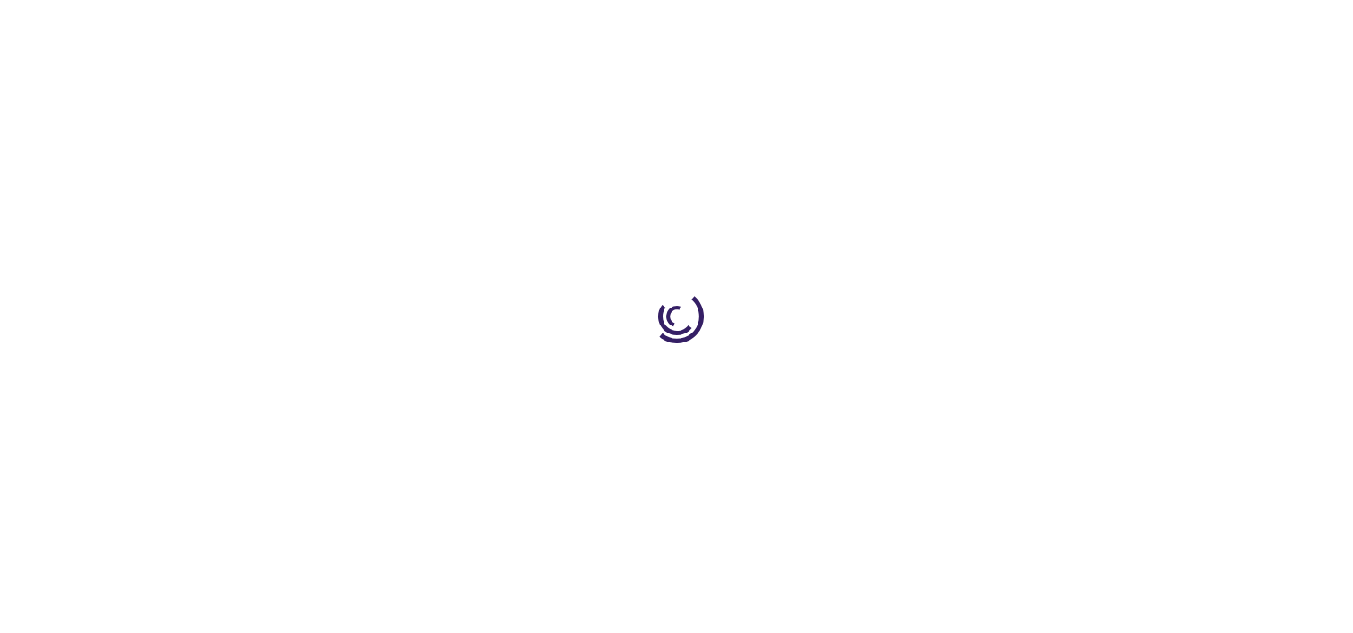
type input "0"
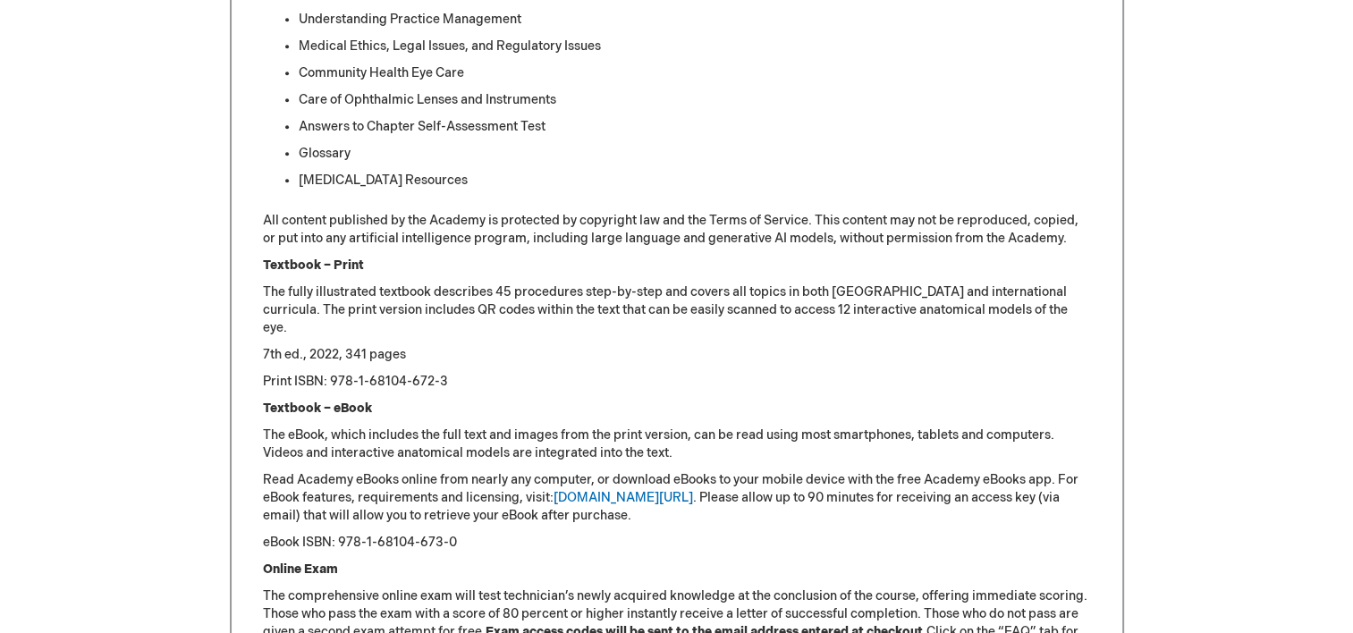
scroll to position [1849, 0]
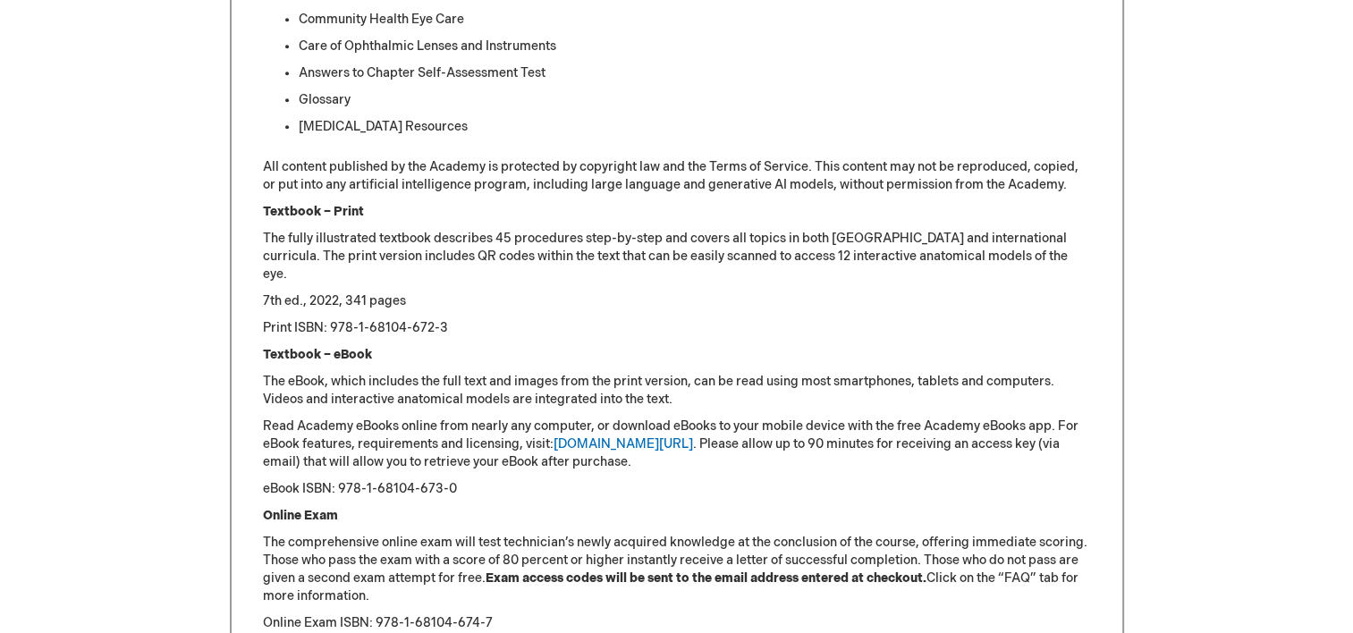
click at [433, 176] on p "All content published by the Academy is protected by copyright law and the Term…" at bounding box center [677, 176] width 828 height 36
